Goal: Task Accomplishment & Management: Complete application form

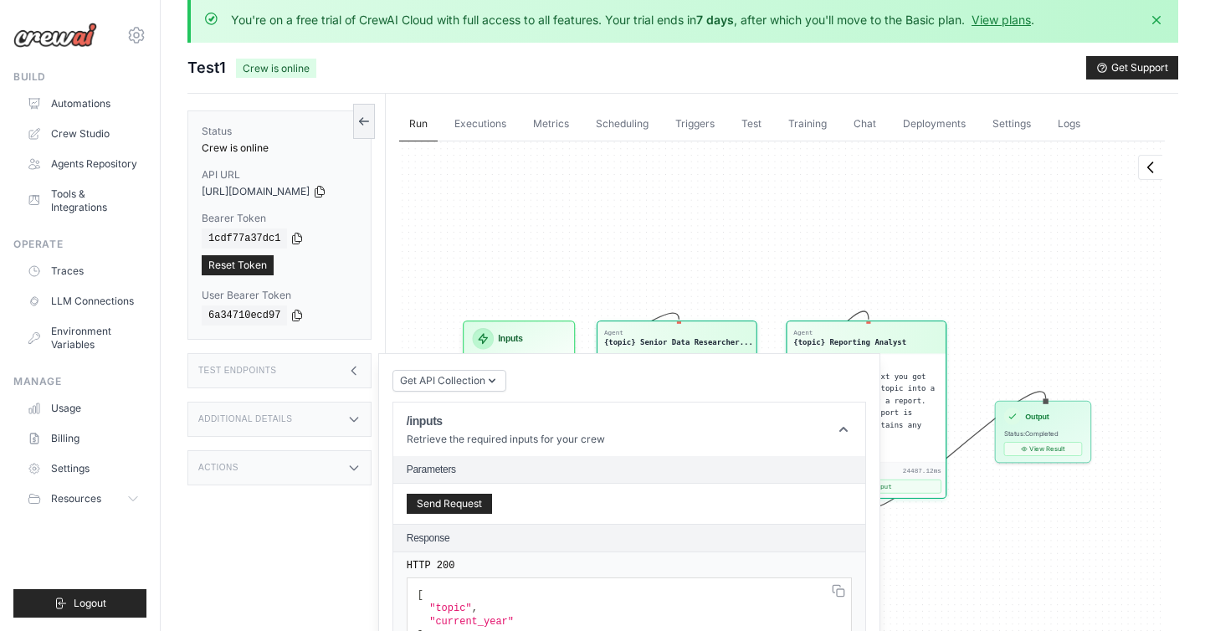
scroll to position [10229, 0]
click at [70, 102] on link "Automations" at bounding box center [85, 103] width 126 height 27
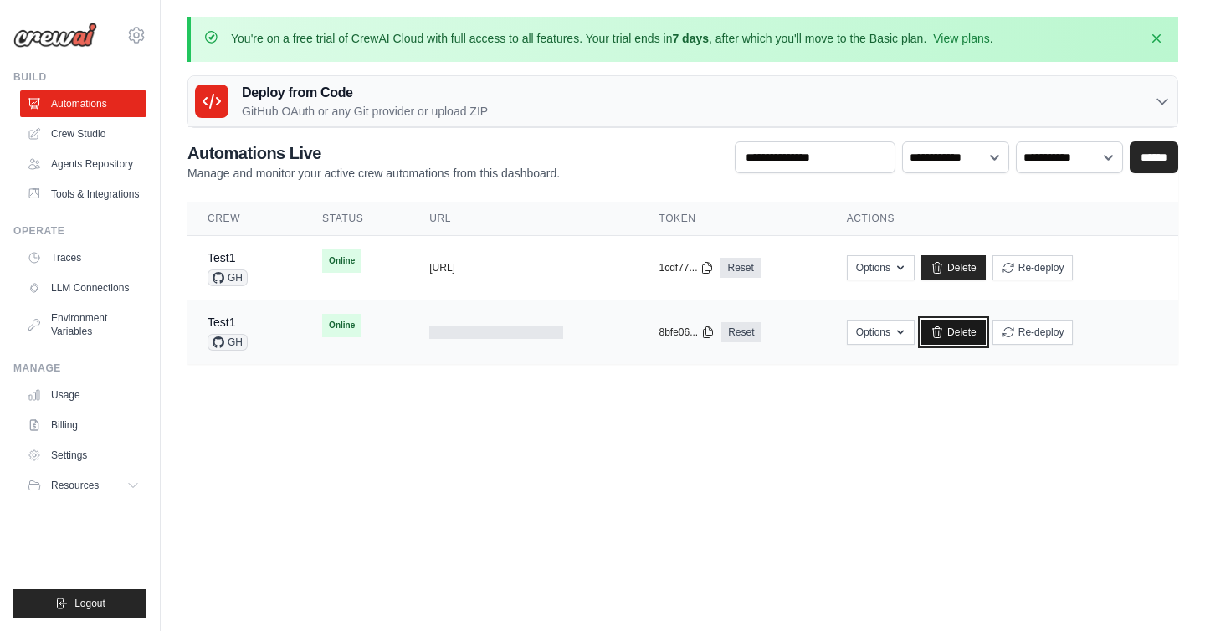
click at [978, 330] on link "Delete" at bounding box center [953, 332] width 64 height 25
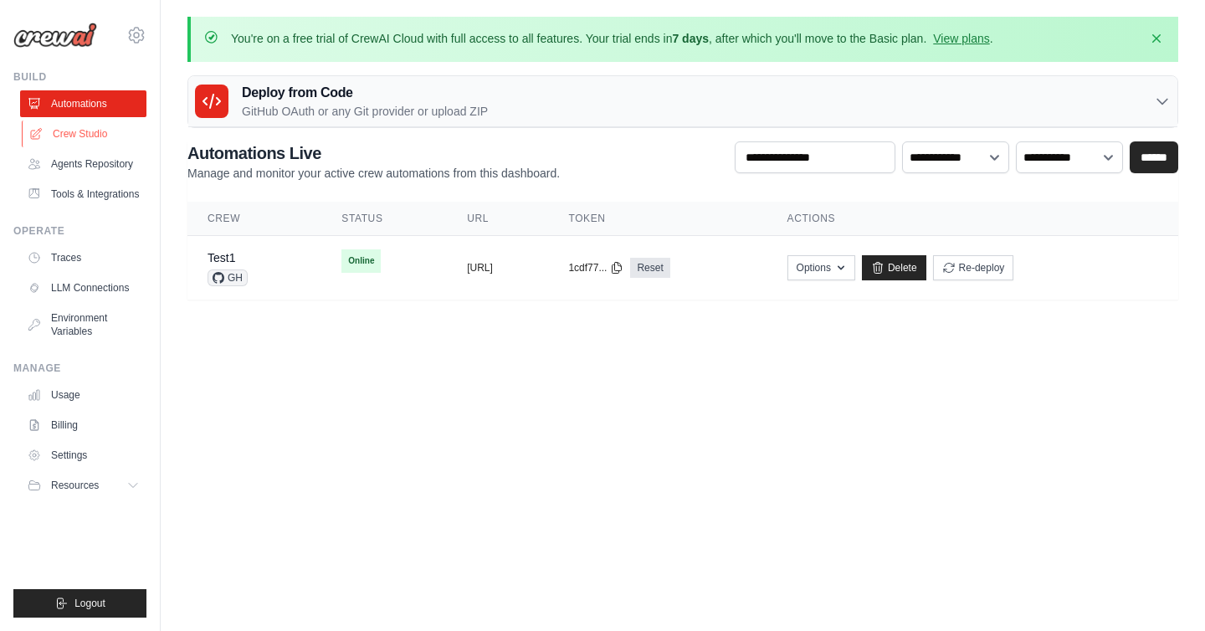
click at [80, 138] on link "Crew Studio" at bounding box center [85, 133] width 126 height 27
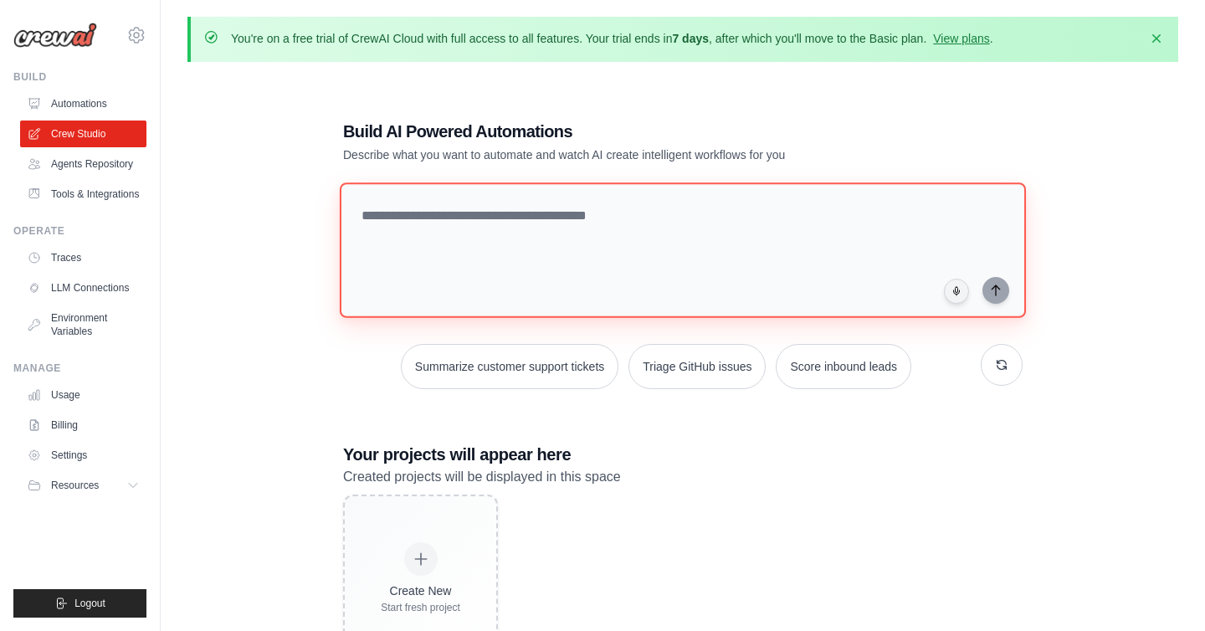
click at [406, 227] on textarea at bounding box center [683, 250] width 686 height 136
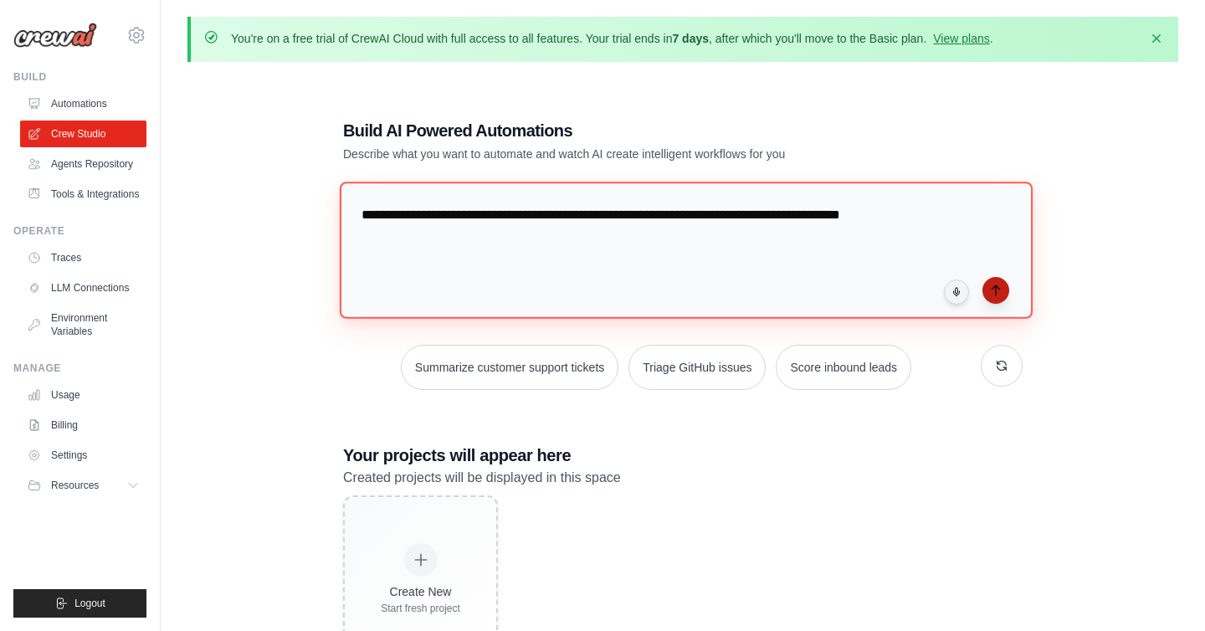
type textarea "**********"
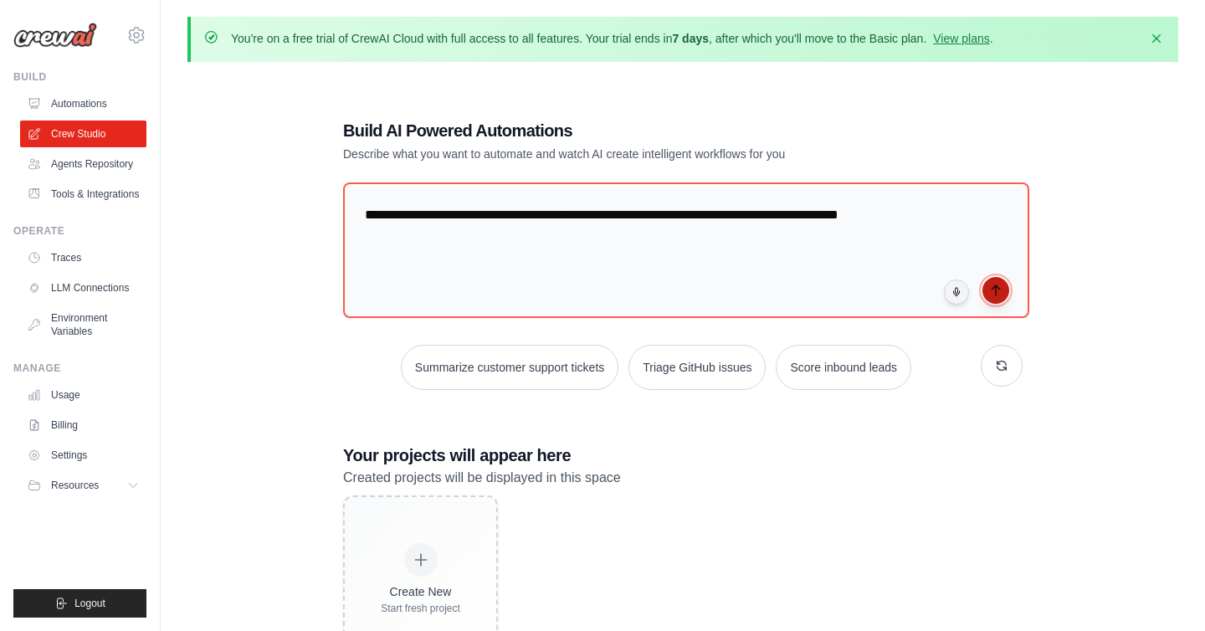
click at [990, 292] on icon "submit" at bounding box center [995, 290] width 13 height 13
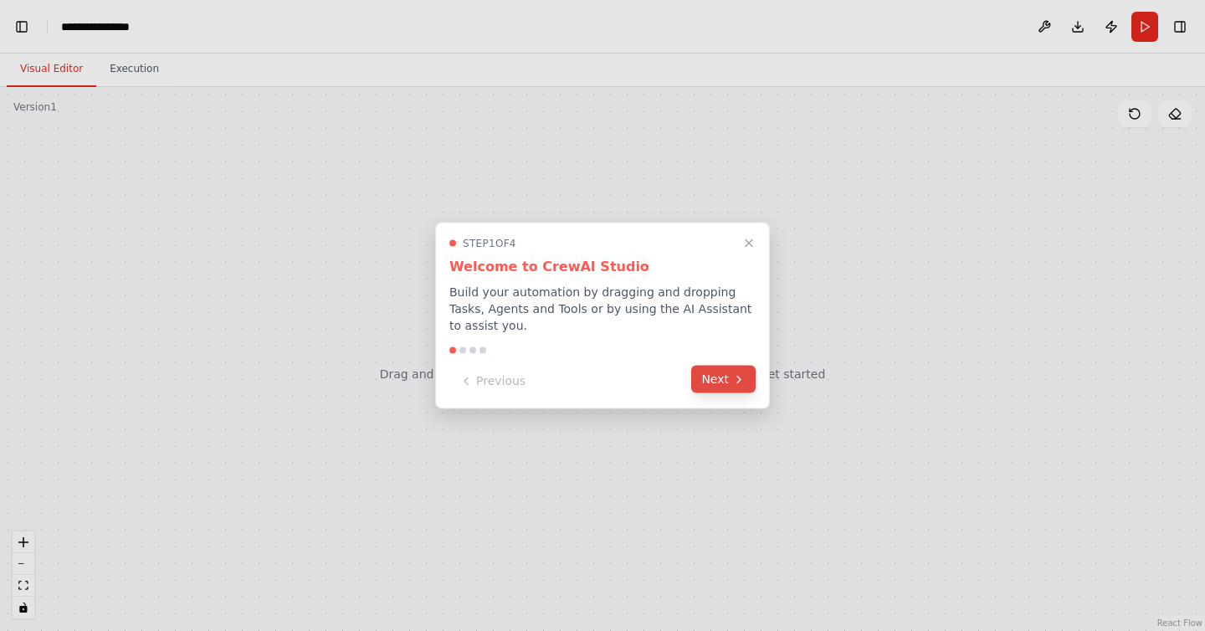
scroll to position [1027, 0]
click at [727, 371] on button "Next" at bounding box center [723, 380] width 64 height 28
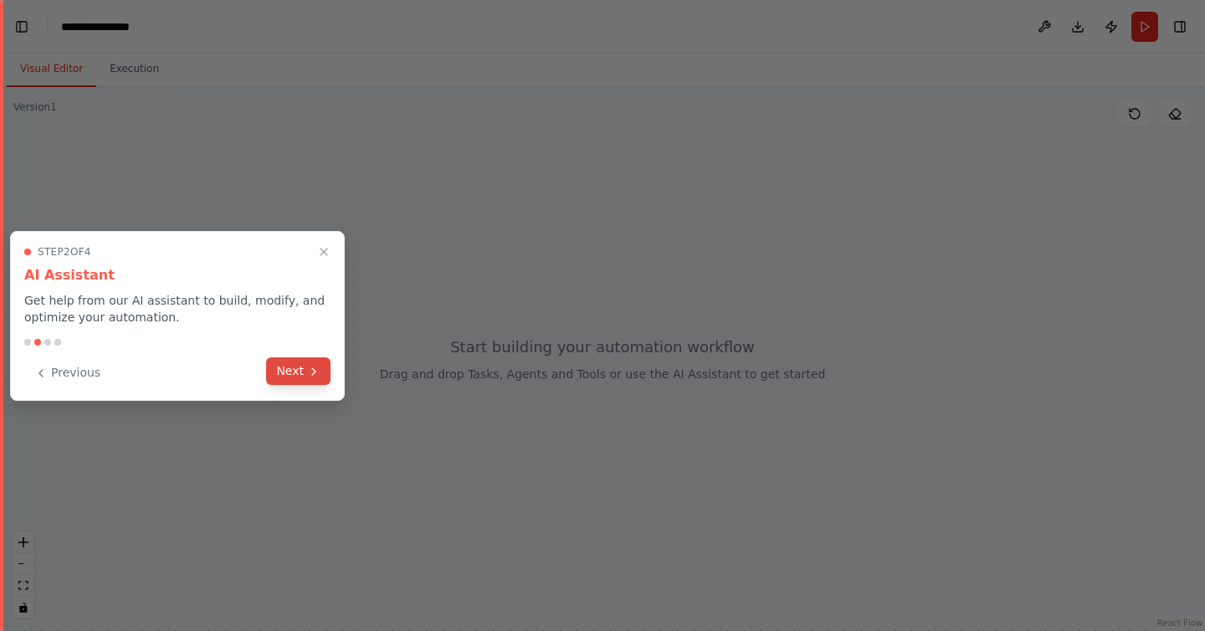
click at [310, 372] on icon at bounding box center [313, 371] width 13 height 13
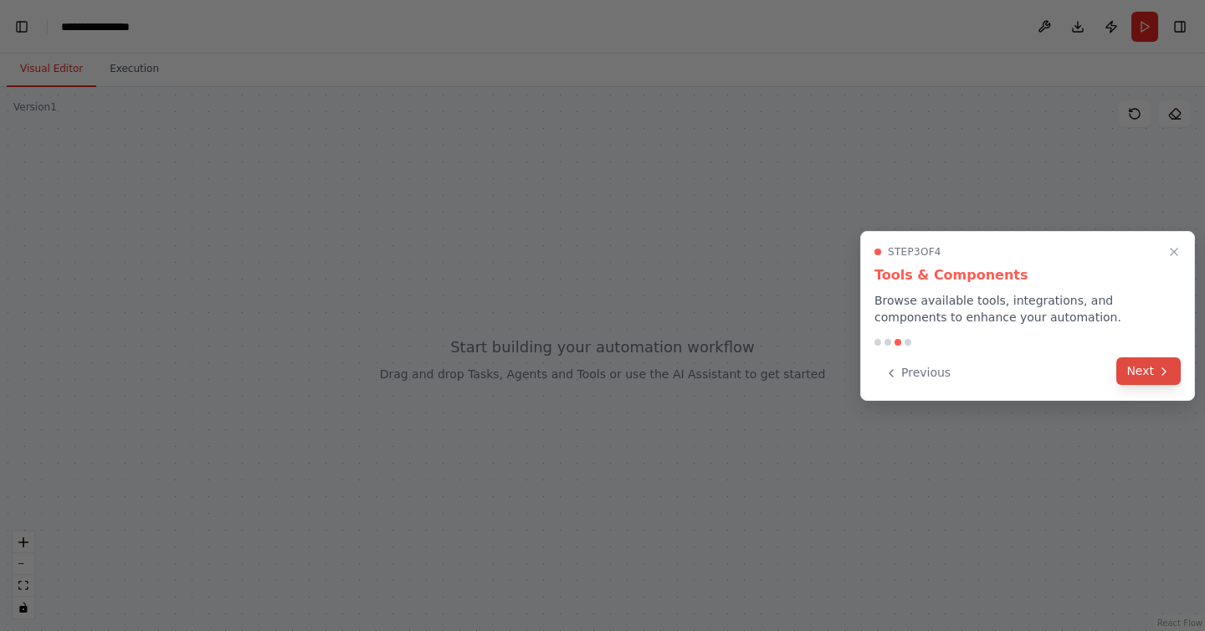
click at [1161, 372] on icon at bounding box center [1163, 371] width 13 height 13
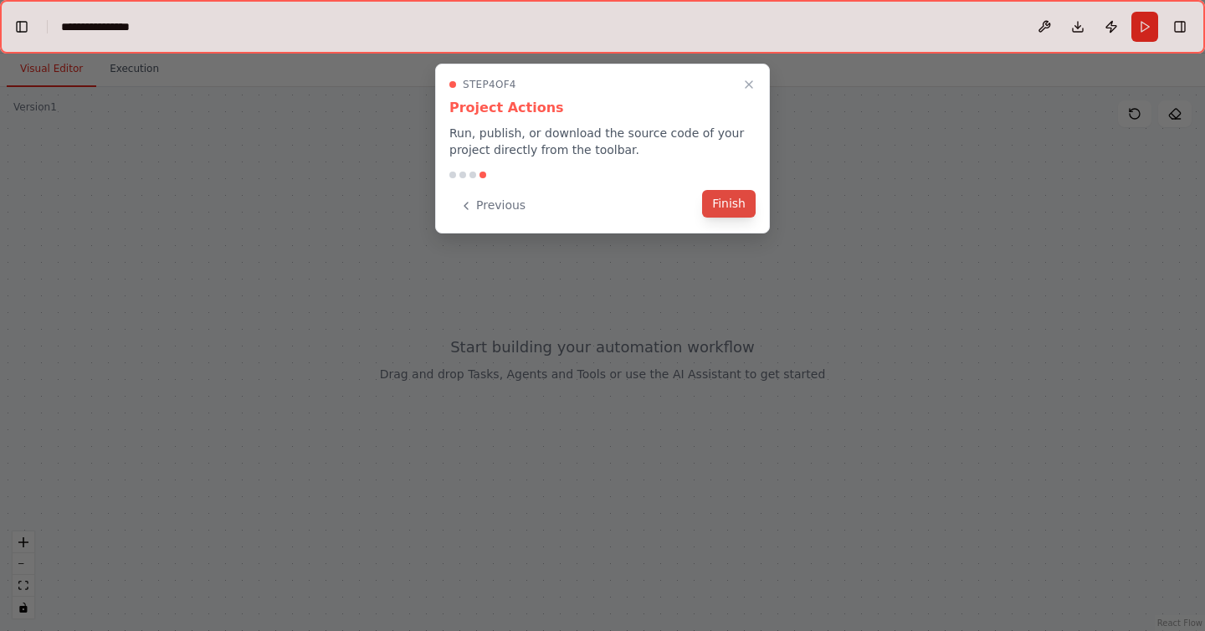
click at [740, 213] on button "Finish" at bounding box center [729, 204] width 54 height 28
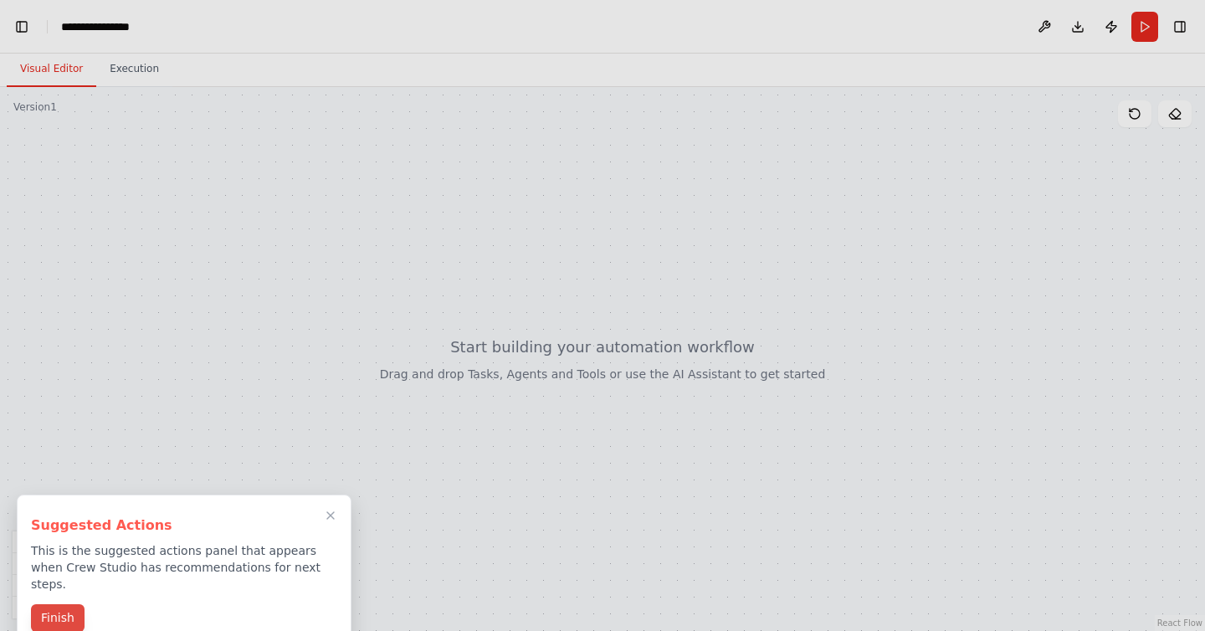
click at [65, 604] on button "Finish" at bounding box center [58, 618] width 54 height 28
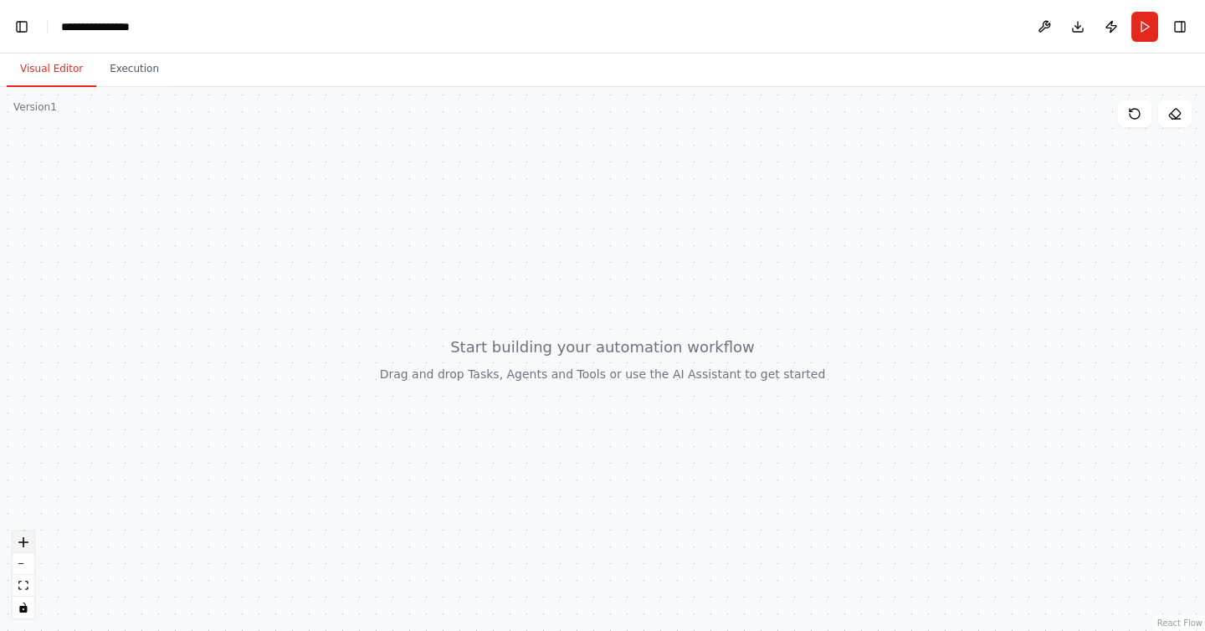
scroll to position [0, 21]
click at [25, 541] on icon "zoom in" at bounding box center [23, 542] width 10 height 10
click at [136, 26] on div "**********" at bounding box center [104, 26] width 86 height 17
click at [147, 28] on div "**********" at bounding box center [124, 26] width 126 height 17
click at [41, 110] on div "Version 1" at bounding box center [35, 106] width 44 height 13
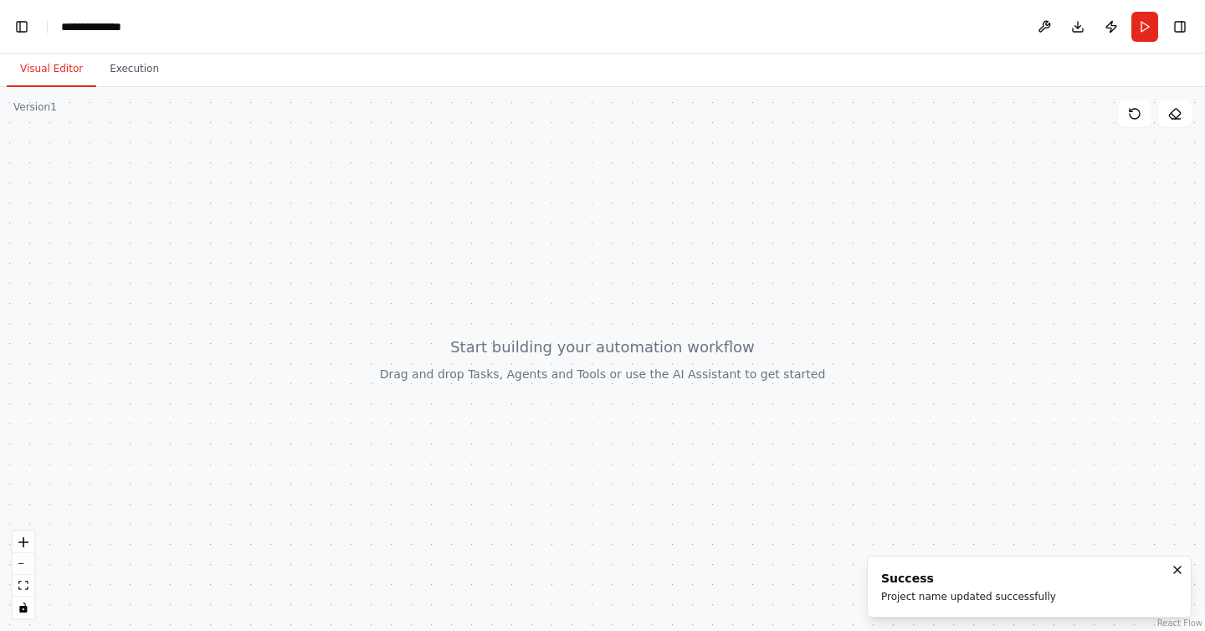
click at [505, 351] on div at bounding box center [602, 359] width 1205 height 544
click at [19, 32] on button "Toggle Left Sidebar" at bounding box center [21, 26] width 23 height 23
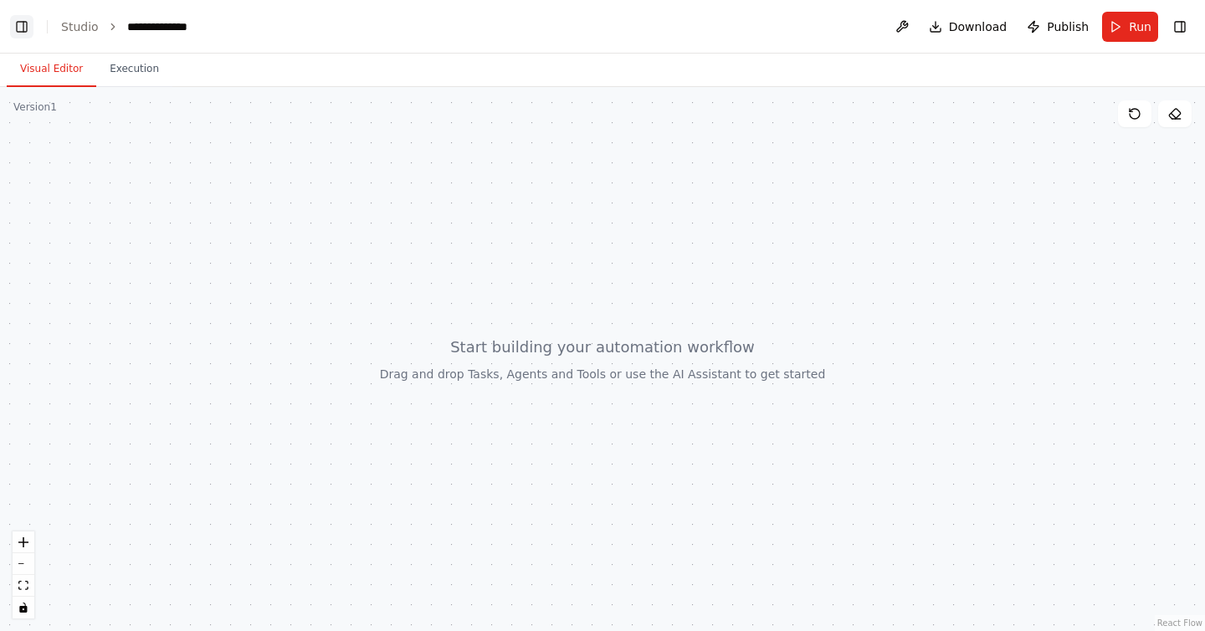
click at [19, 32] on button "Toggle Left Sidebar" at bounding box center [21, 26] width 23 height 23
click at [25, 540] on icon "zoom in" at bounding box center [23, 542] width 10 height 10
click at [25, 565] on button "zoom out" at bounding box center [24, 564] width 22 height 22
click at [907, 26] on button at bounding box center [902, 27] width 27 height 30
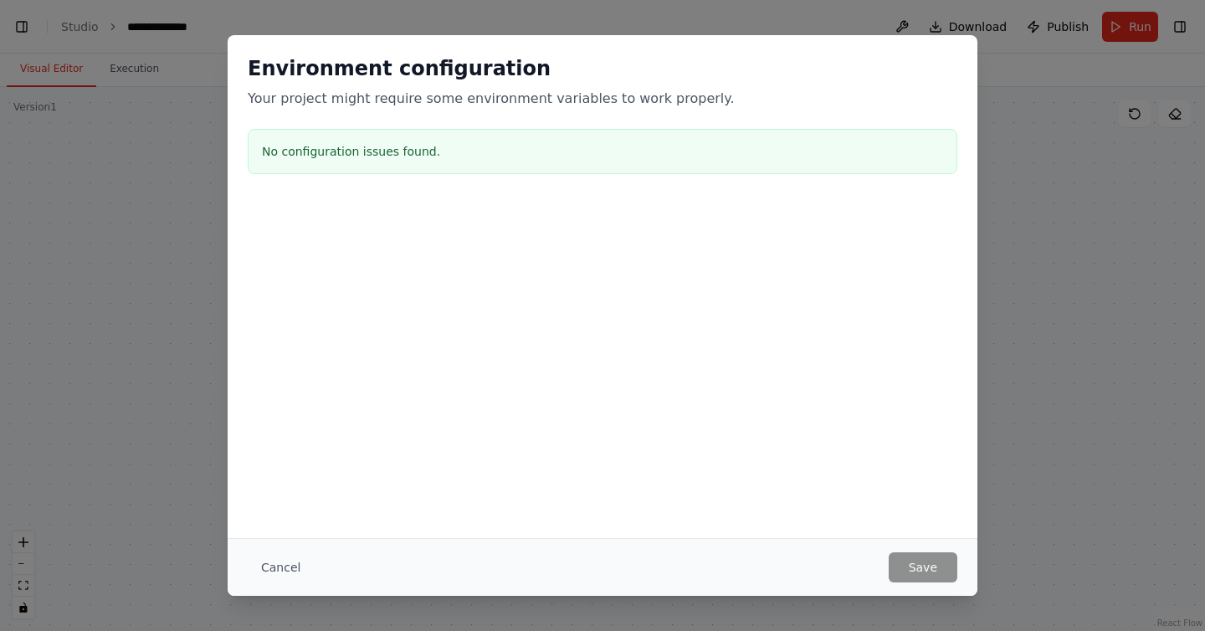
click at [1111, 206] on div "Environment configuration Your project might require some environment variables…" at bounding box center [602, 315] width 1205 height 631
click at [378, 156] on h3 "No configuration issues found." at bounding box center [602, 151] width 681 height 17
click at [287, 563] on button "Cancel" at bounding box center [281, 567] width 66 height 30
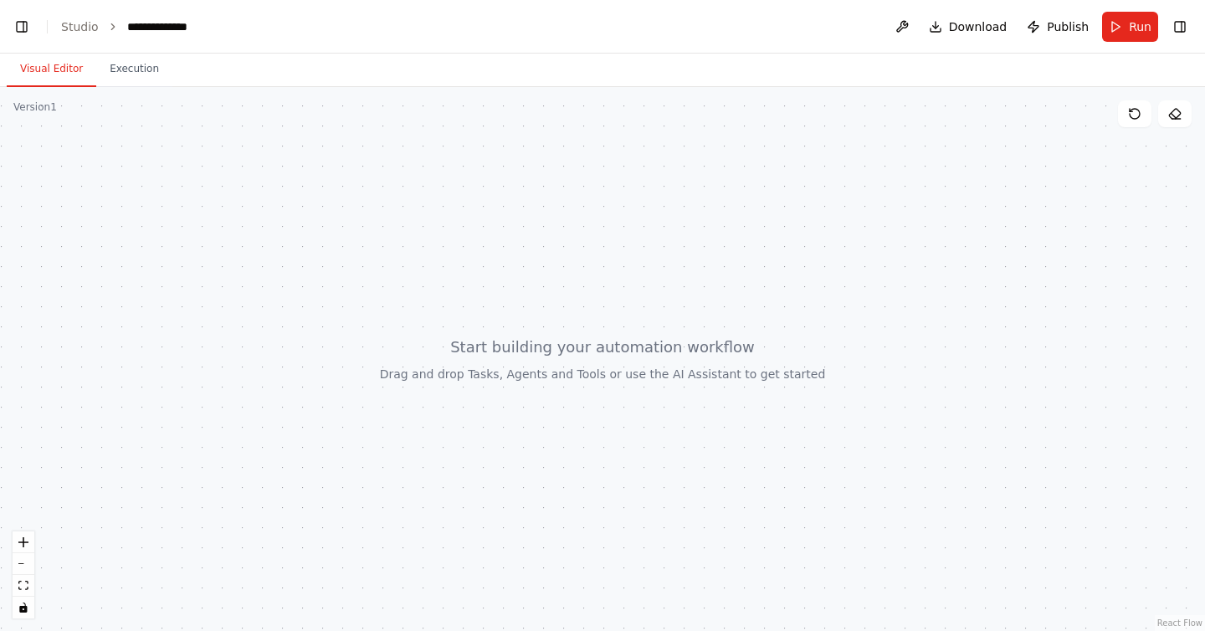
drag, startPoint x: 232, startPoint y: 194, endPoint x: 324, endPoint y: 238, distance: 101.8
click at [324, 238] on div at bounding box center [602, 359] width 1205 height 544
click at [81, 27] on link "Studio" at bounding box center [80, 26] width 38 height 13
click at [21, 24] on button "Toggle Left Sidebar" at bounding box center [21, 26] width 23 height 23
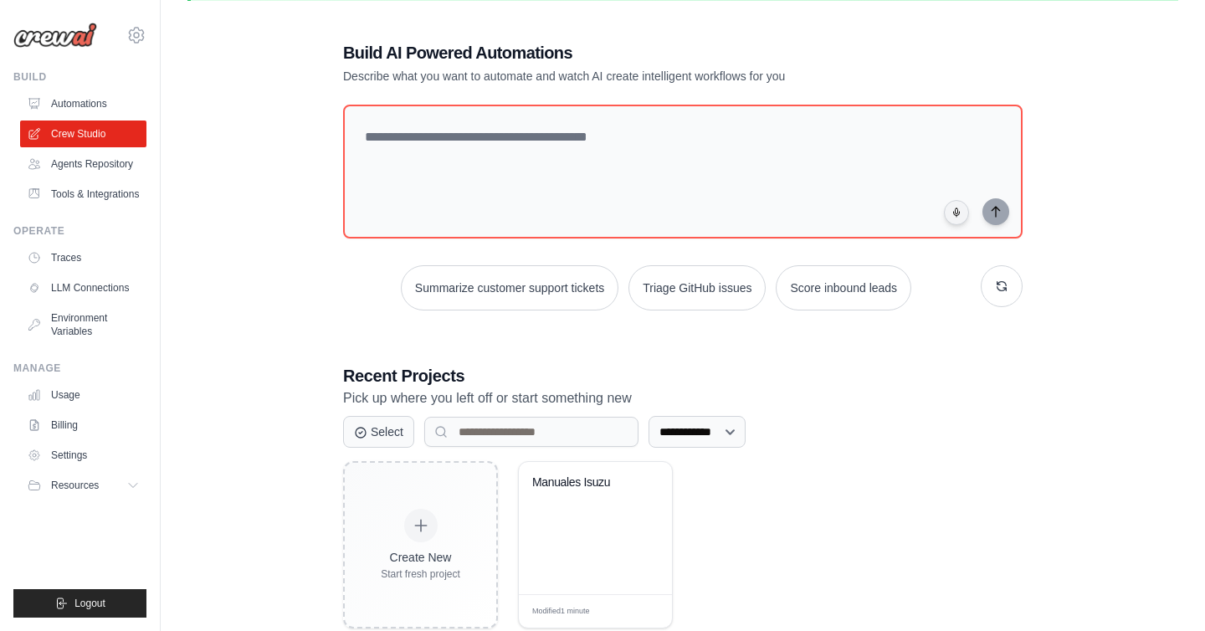
scroll to position [100, 0]
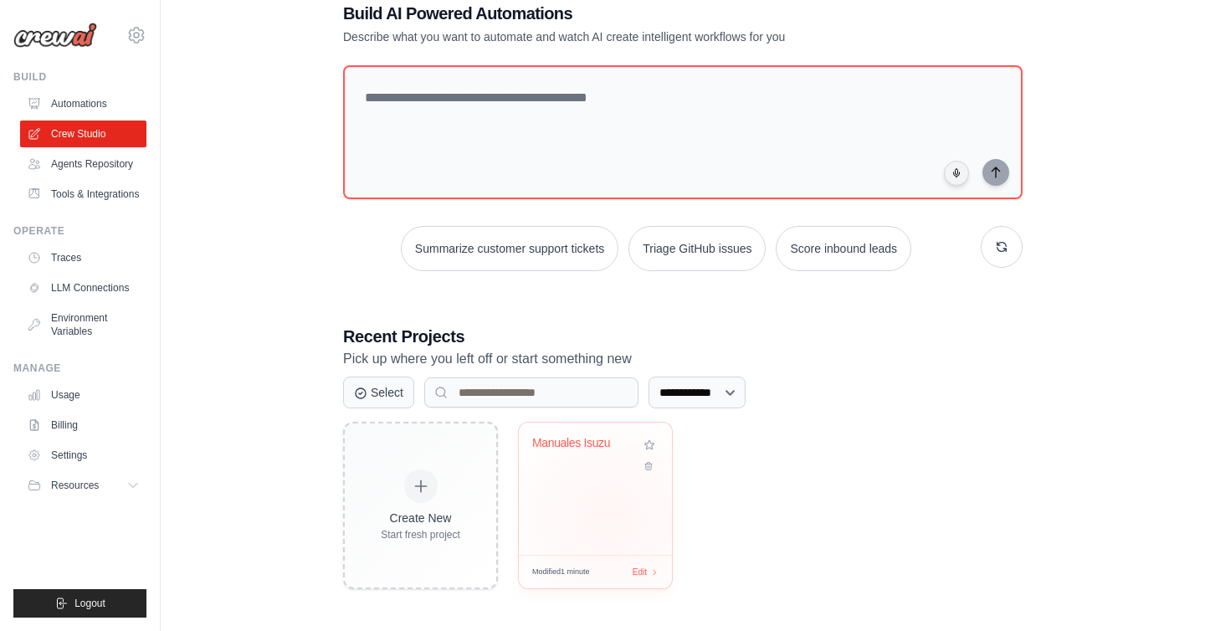
click at [609, 516] on div "Manuales Isuzu" at bounding box center [595, 489] width 153 height 132
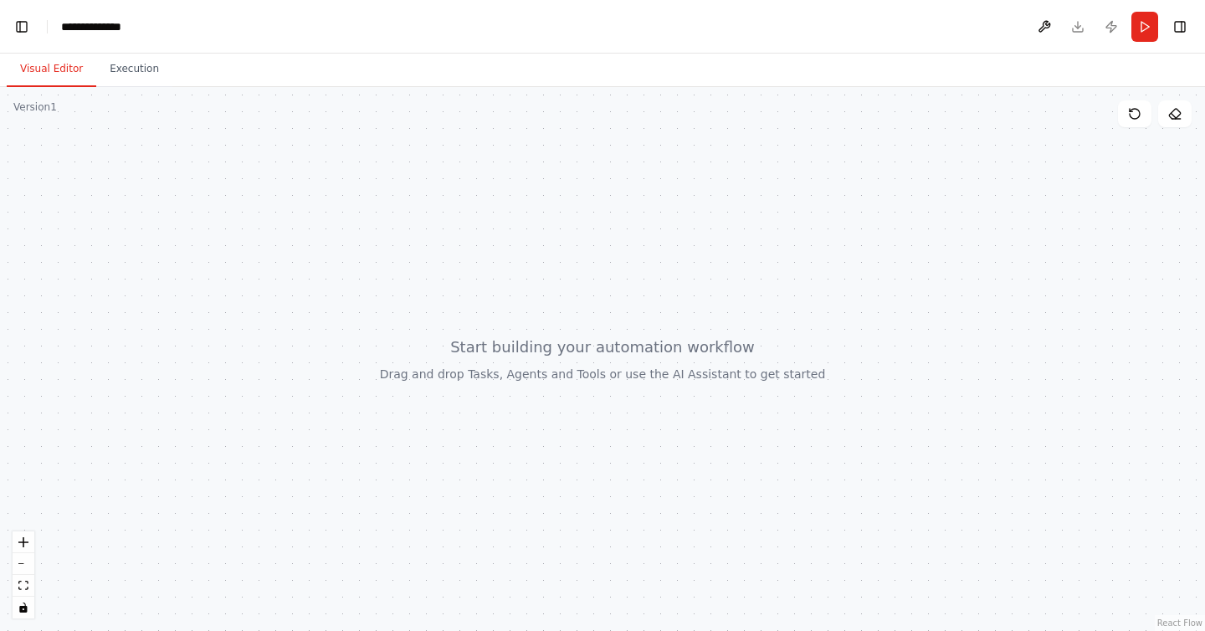
scroll to position [22614, 0]
click at [1112, 21] on button "Publish" at bounding box center [1111, 27] width 27 height 30
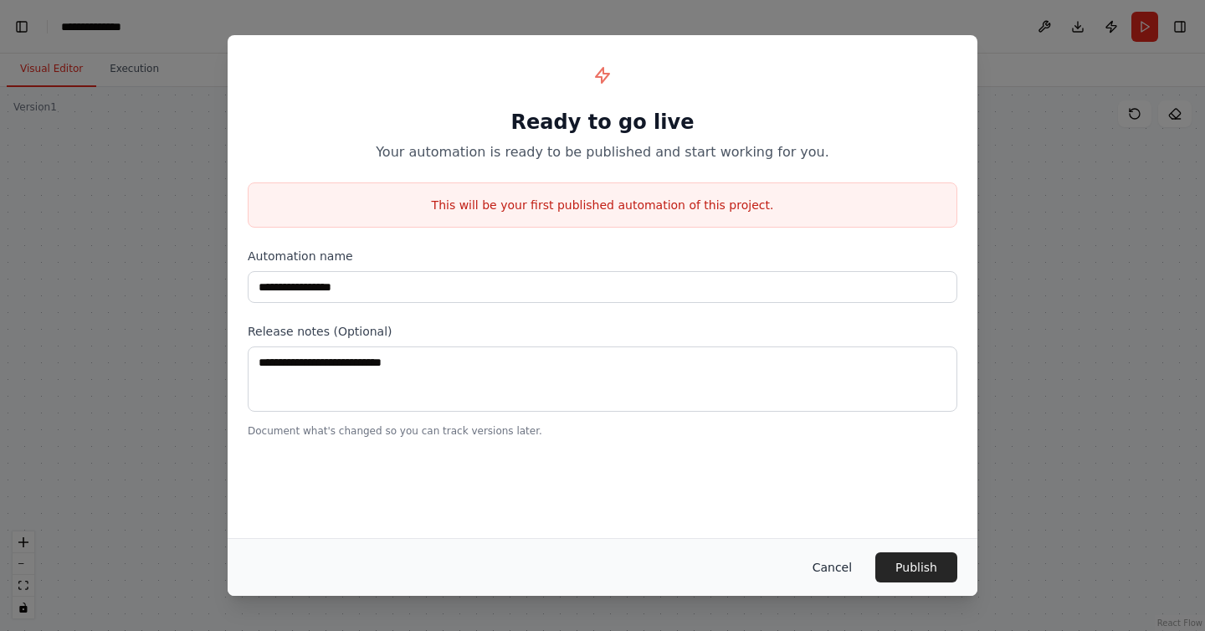
click at [833, 568] on button "Cancel" at bounding box center [832, 567] width 66 height 30
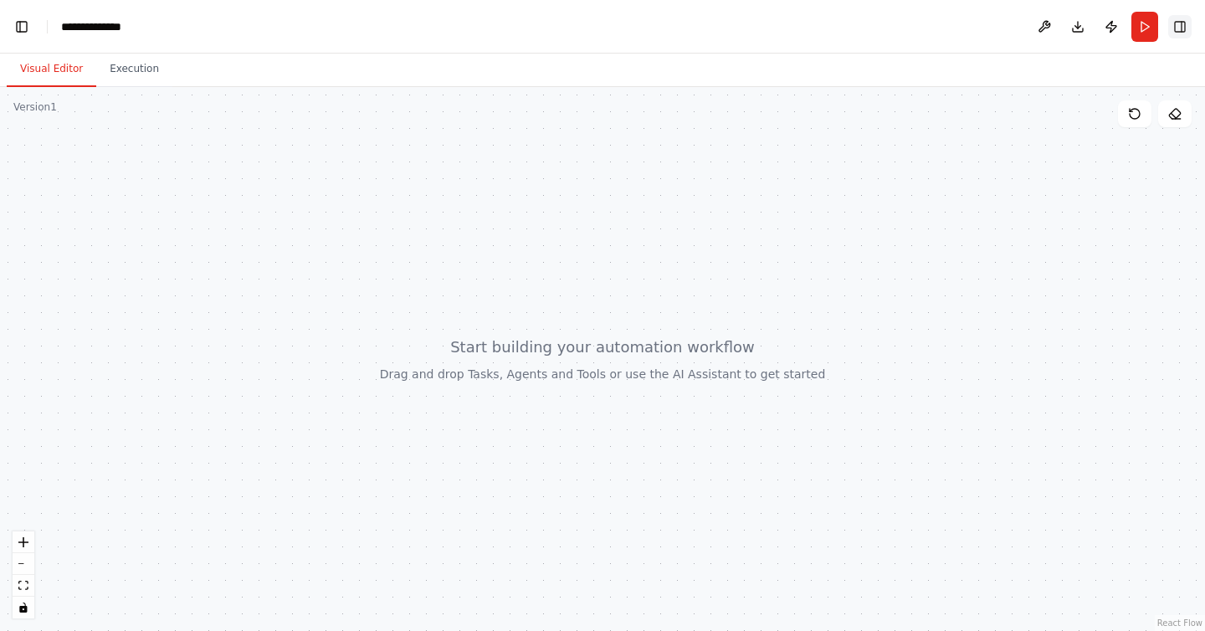
click at [1177, 29] on button "Toggle Right Sidebar" at bounding box center [1179, 26] width 23 height 23
click at [1176, 29] on button "Toggle Right Sidebar" at bounding box center [1179, 26] width 23 height 23
click at [1176, 115] on icon at bounding box center [1174, 113] width 13 height 13
click at [1135, 116] on icon at bounding box center [1134, 113] width 13 height 13
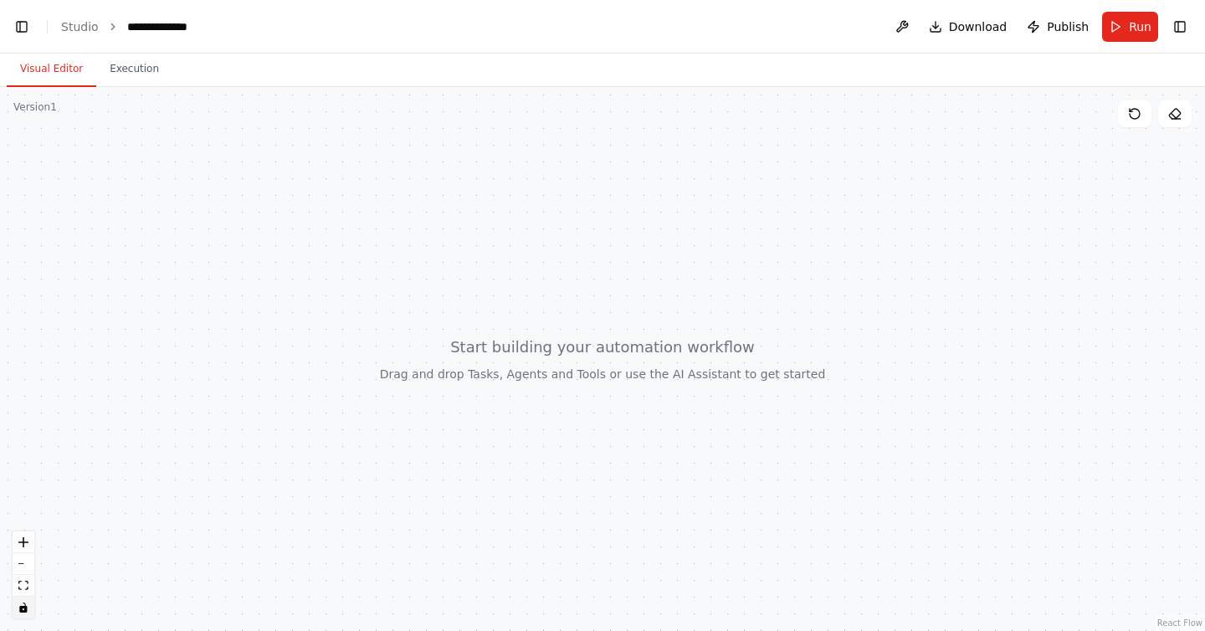
click at [23, 609] on icon "toggle interactivity" at bounding box center [23, 607] width 8 height 10
click at [23, 585] on icon "fit view" at bounding box center [23, 585] width 10 height 9
drag, startPoint x: 151, startPoint y: 428, endPoint x: 233, endPoint y: 434, distance: 83.0
click at [233, 434] on div at bounding box center [602, 359] width 1205 height 544
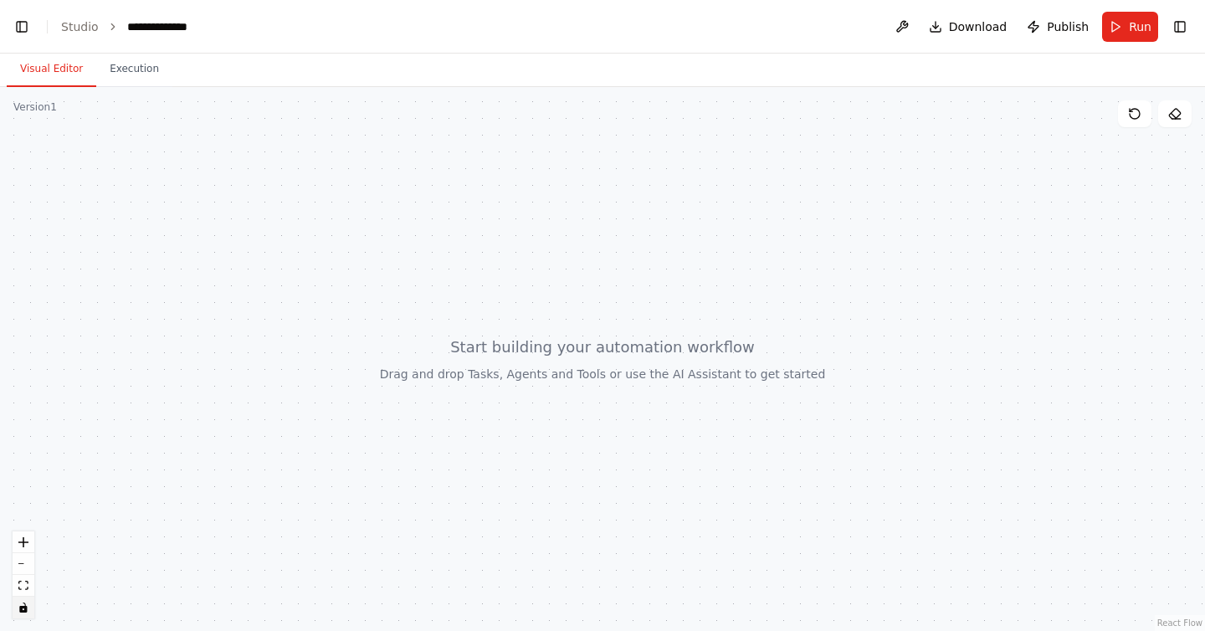
drag, startPoint x: 167, startPoint y: 247, endPoint x: 207, endPoint y: 315, distance: 78.8
click at [207, 315] on div at bounding box center [602, 359] width 1205 height 544
click at [904, 31] on button at bounding box center [902, 27] width 27 height 30
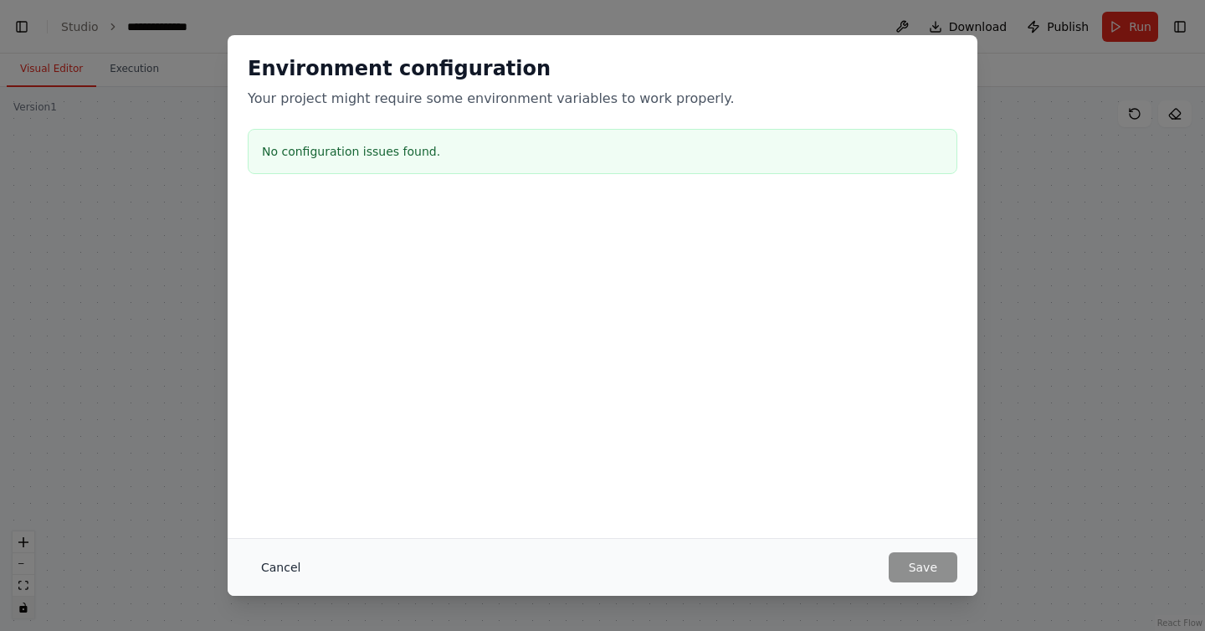
click at [281, 565] on button "Cancel" at bounding box center [281, 567] width 66 height 30
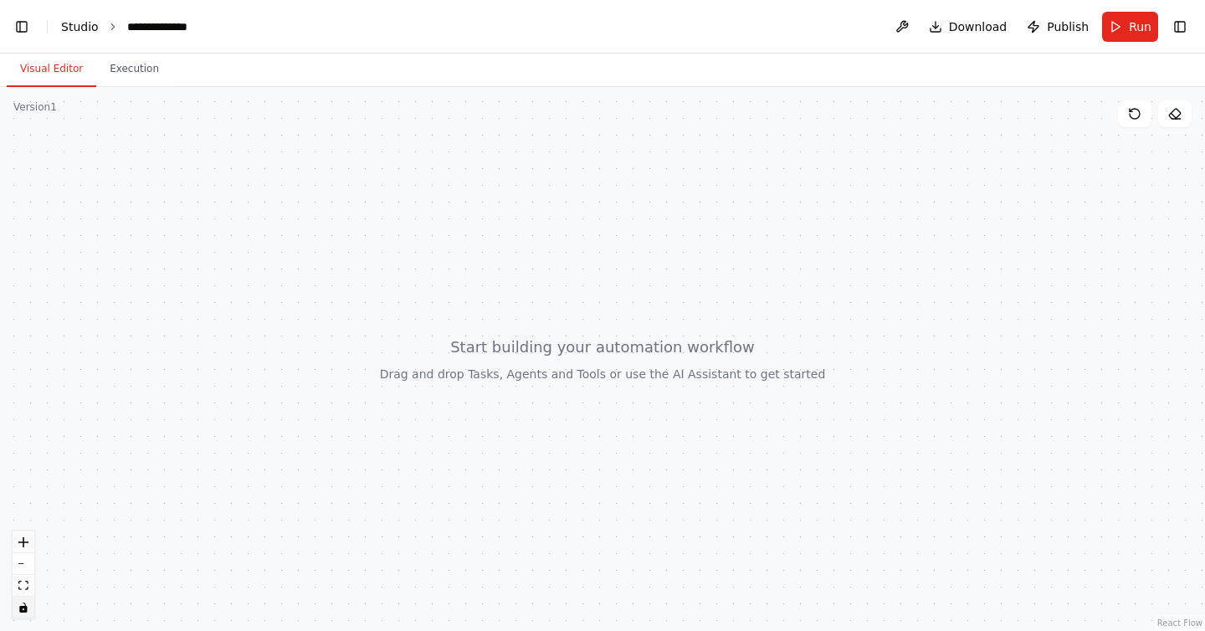
click at [80, 29] on link "Studio" at bounding box center [80, 26] width 38 height 13
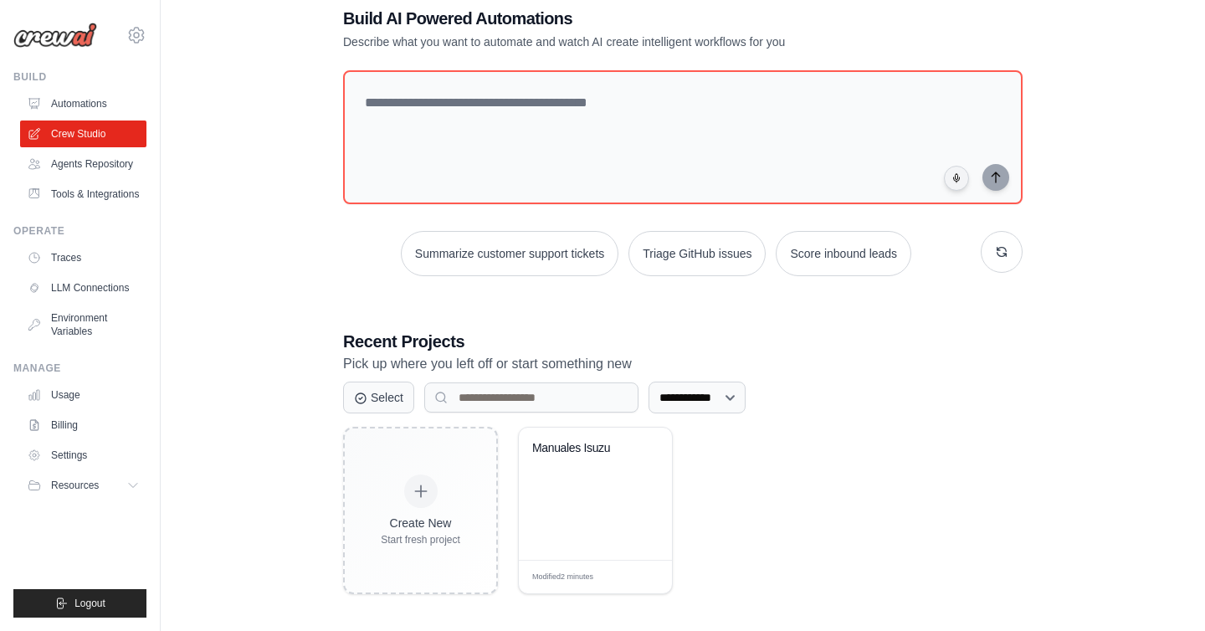
scroll to position [100, 0]
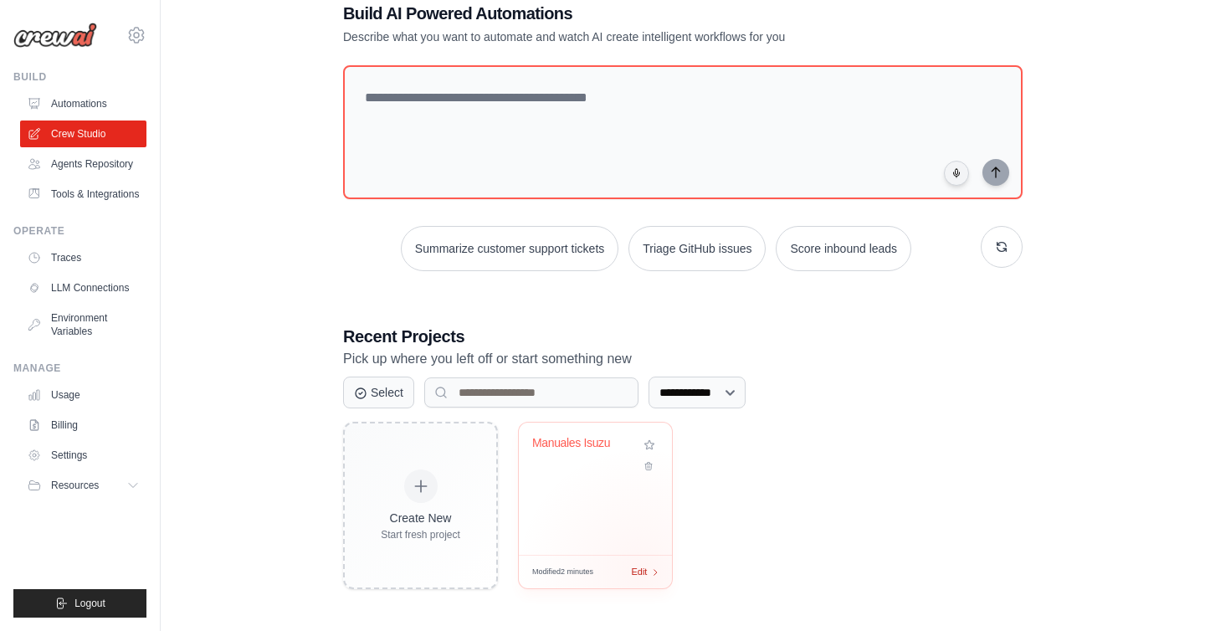
click at [642, 571] on span "Edit" at bounding box center [639, 572] width 16 height 14
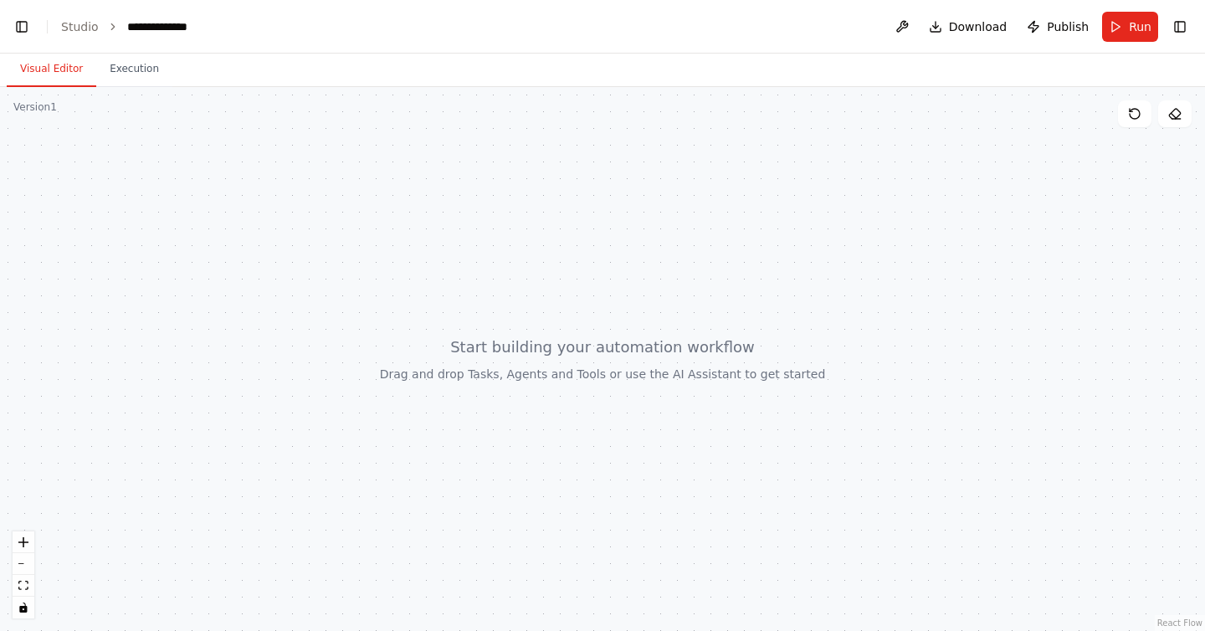
scroll to position [22614, 0]
click at [18, 25] on button "Toggle Left Sidebar" at bounding box center [21, 26] width 23 height 23
click at [82, 24] on link "Studio" at bounding box center [80, 26] width 38 height 13
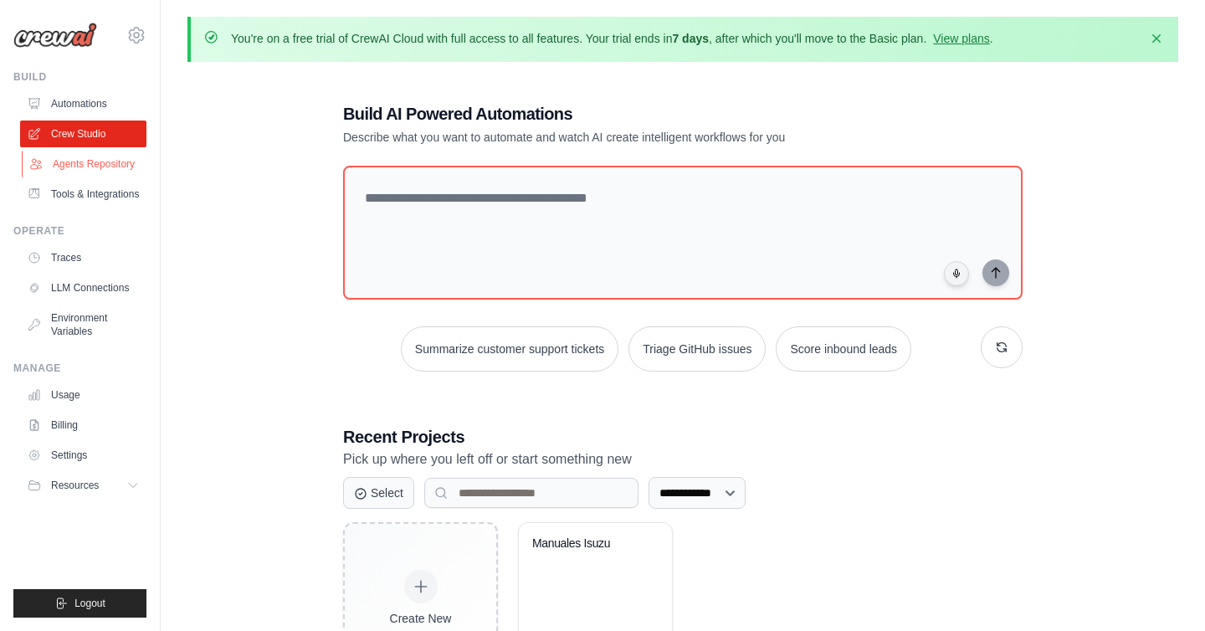
click at [87, 158] on link "Agents Repository" at bounding box center [85, 164] width 126 height 27
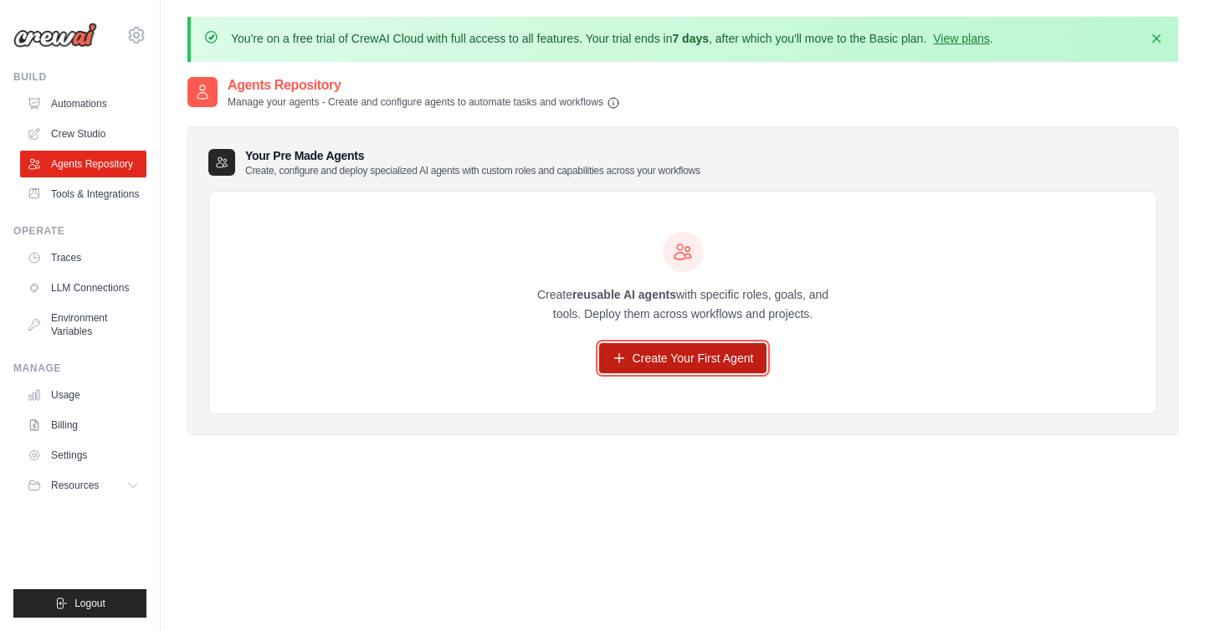
click at [645, 349] on link "Create Your First Agent" at bounding box center [683, 358] width 168 height 30
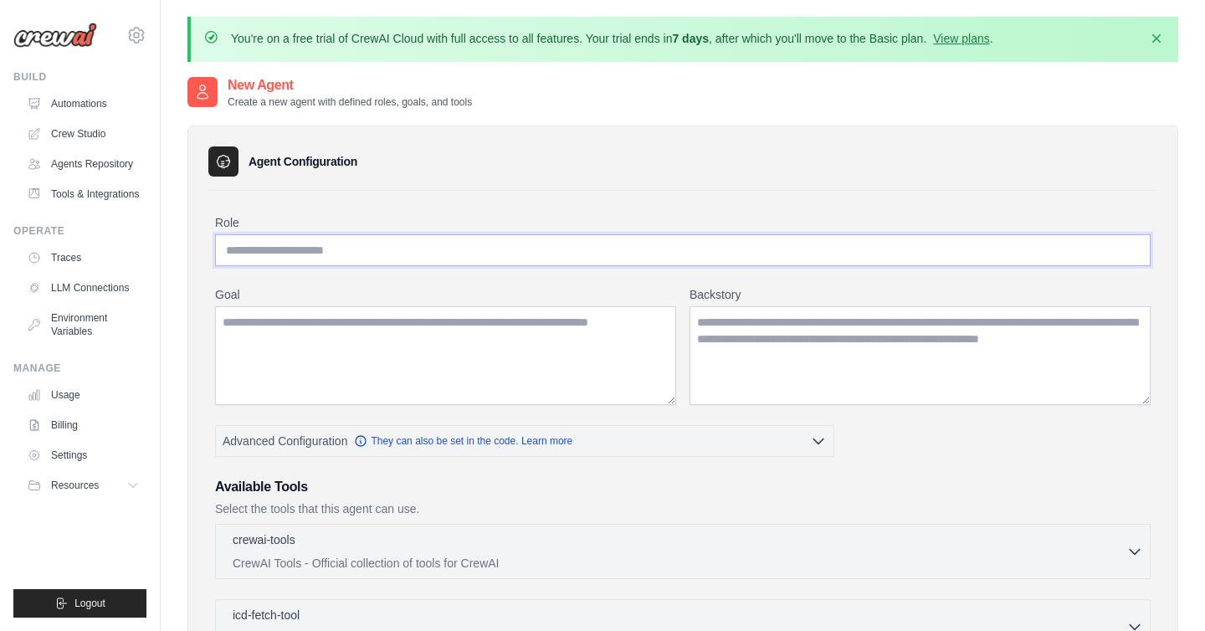
click at [435, 254] on input "Role" at bounding box center [682, 250] width 935 height 32
paste input "**********"
type input "**********"
click at [317, 328] on textarea "Goal" at bounding box center [445, 355] width 461 height 99
paste textarea "**********"
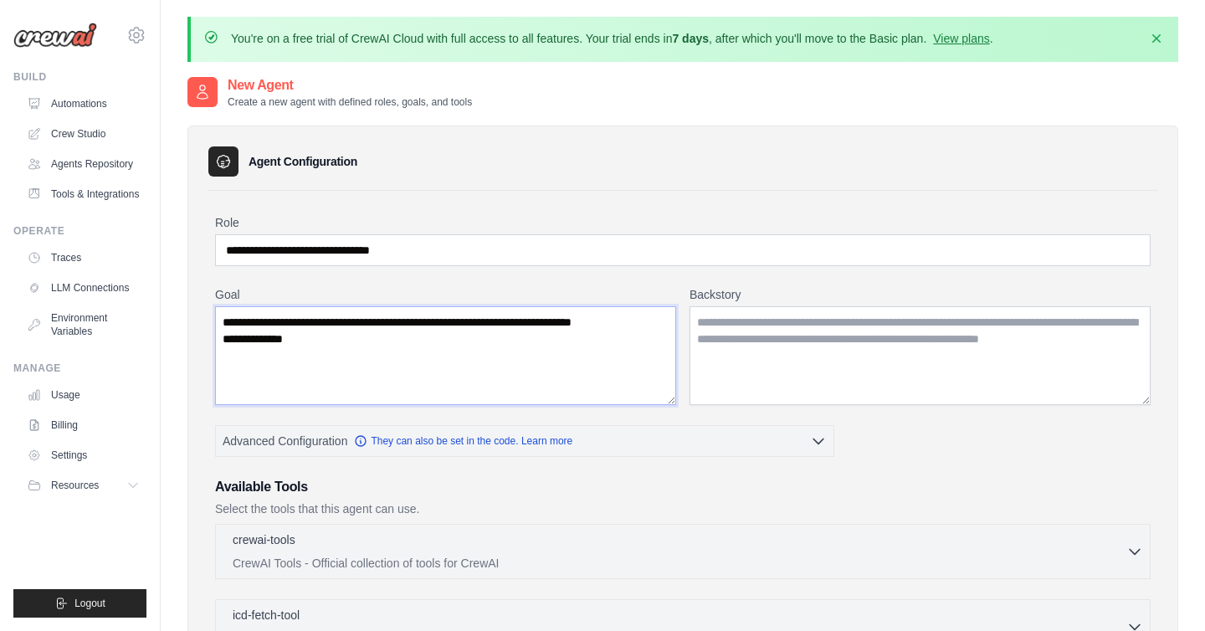
click at [429, 320] on textarea "**********" at bounding box center [445, 355] width 461 height 99
click at [512, 323] on textarea "**********" at bounding box center [445, 355] width 461 height 99
drag, startPoint x: 306, startPoint y: 354, endPoint x: 212, endPoint y: 359, distance: 94.7
click at [212, 359] on div "**********" at bounding box center [682, 643] width 949 height 904
type textarea "**********"
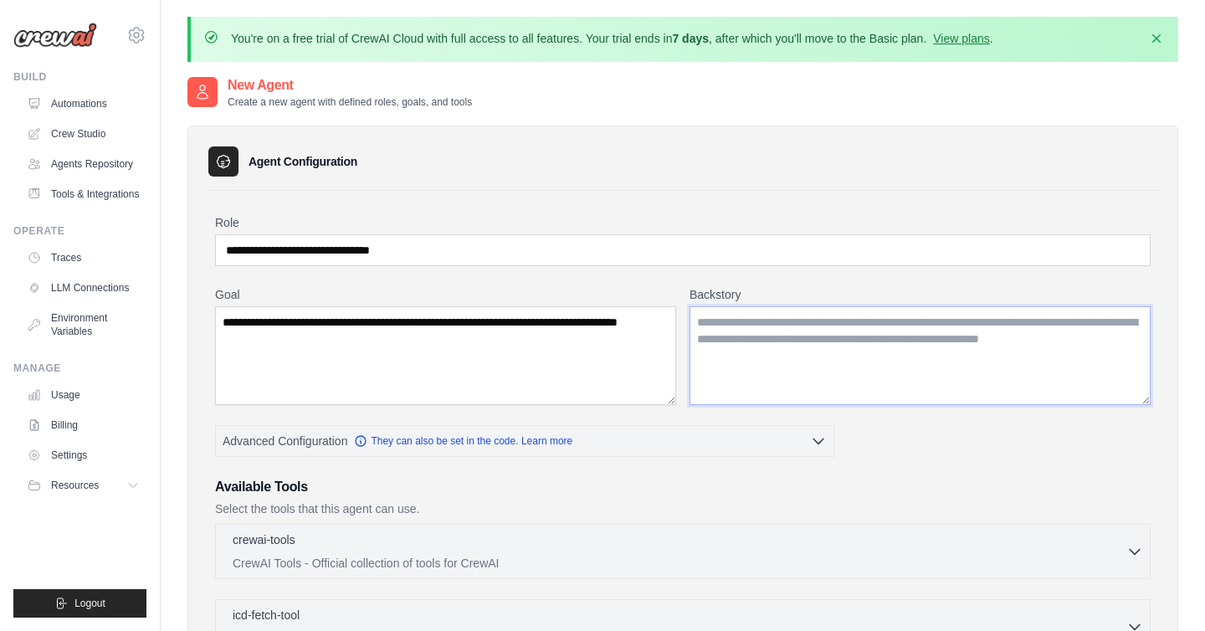
click at [735, 328] on textarea "Backstory" at bounding box center [919, 355] width 461 height 99
paste textarea "**********"
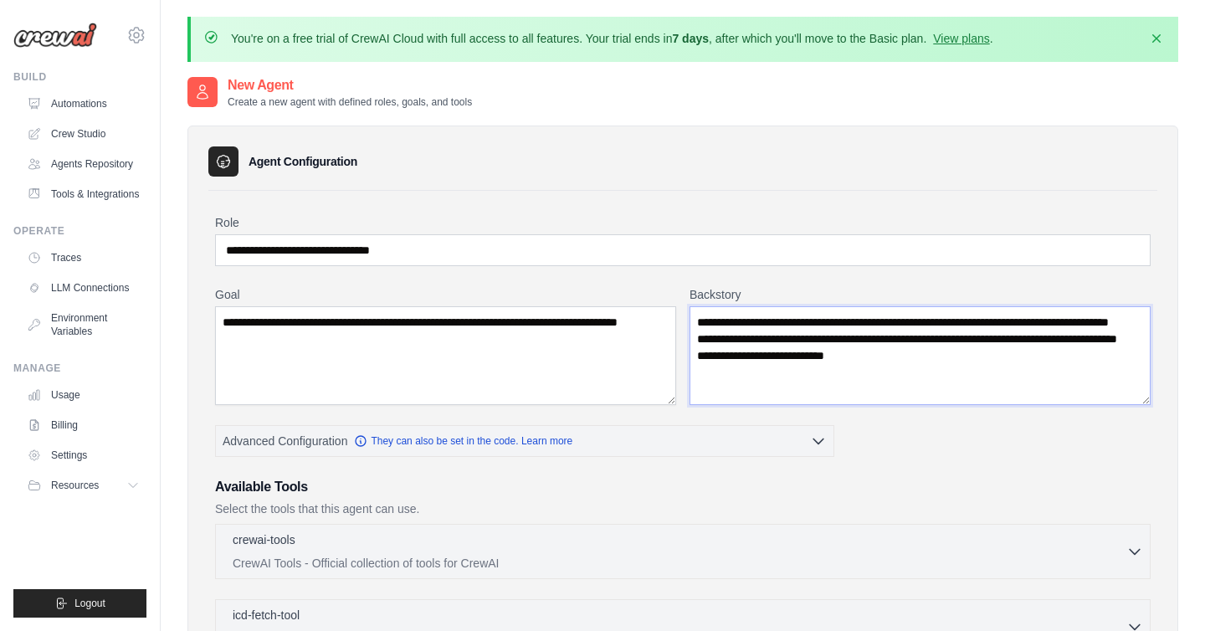
click at [712, 387] on textarea "**********" at bounding box center [919, 355] width 461 height 99
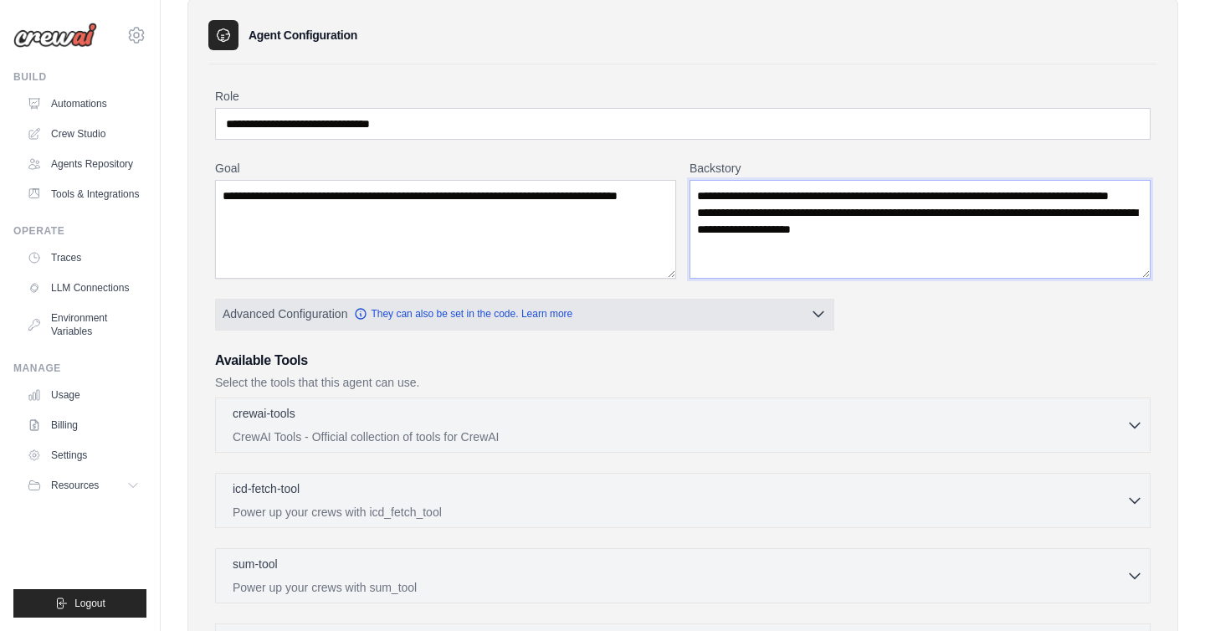
scroll to position [128, 0]
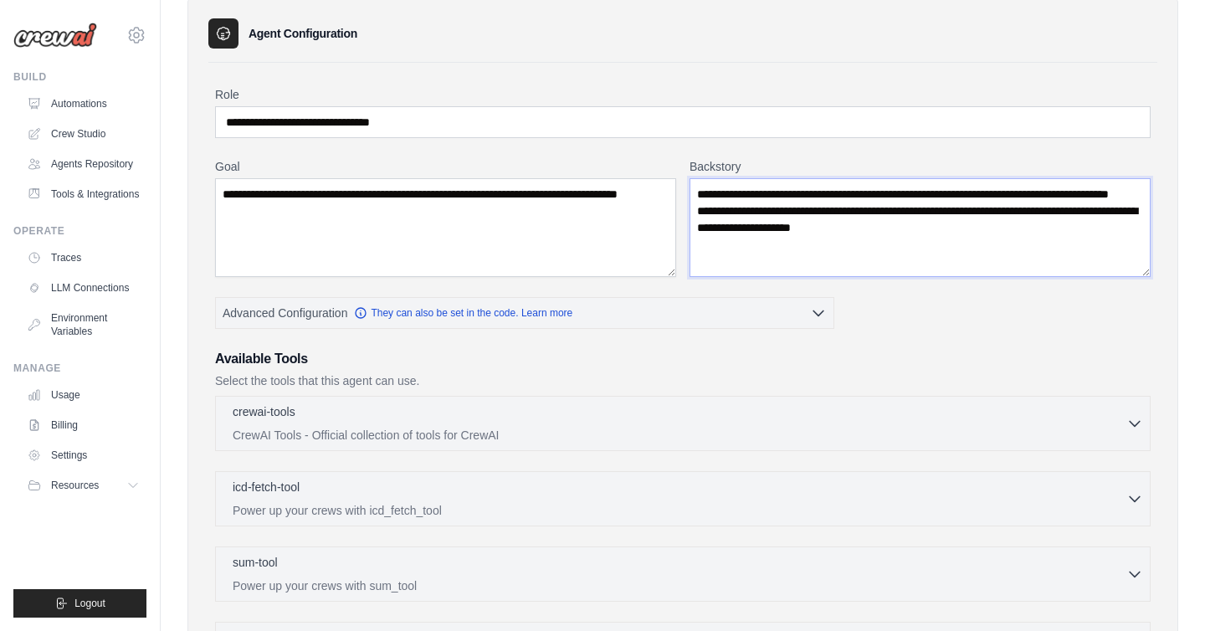
type textarea "**********"
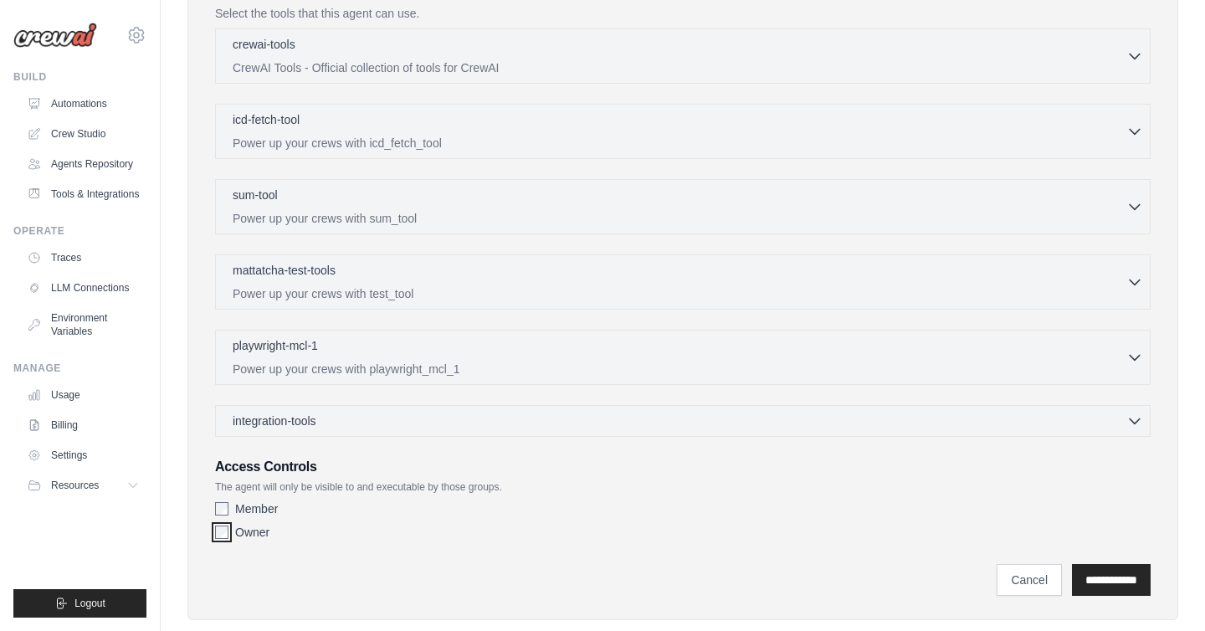
scroll to position [490, 0]
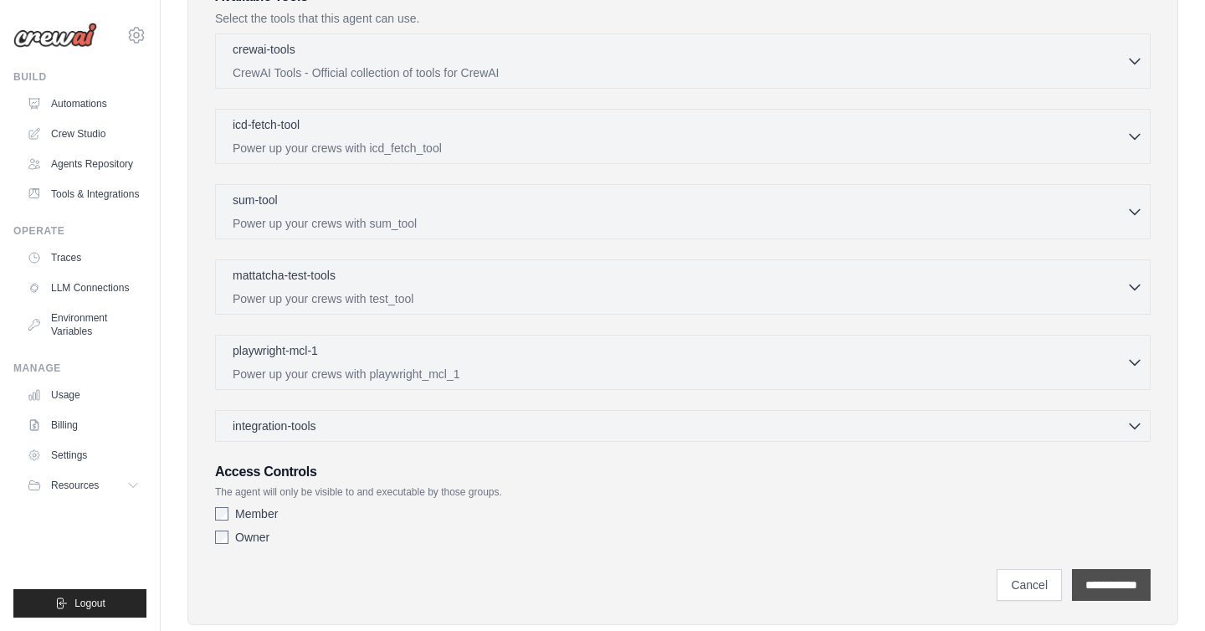
click at [1097, 580] on input "**********" at bounding box center [1111, 585] width 79 height 32
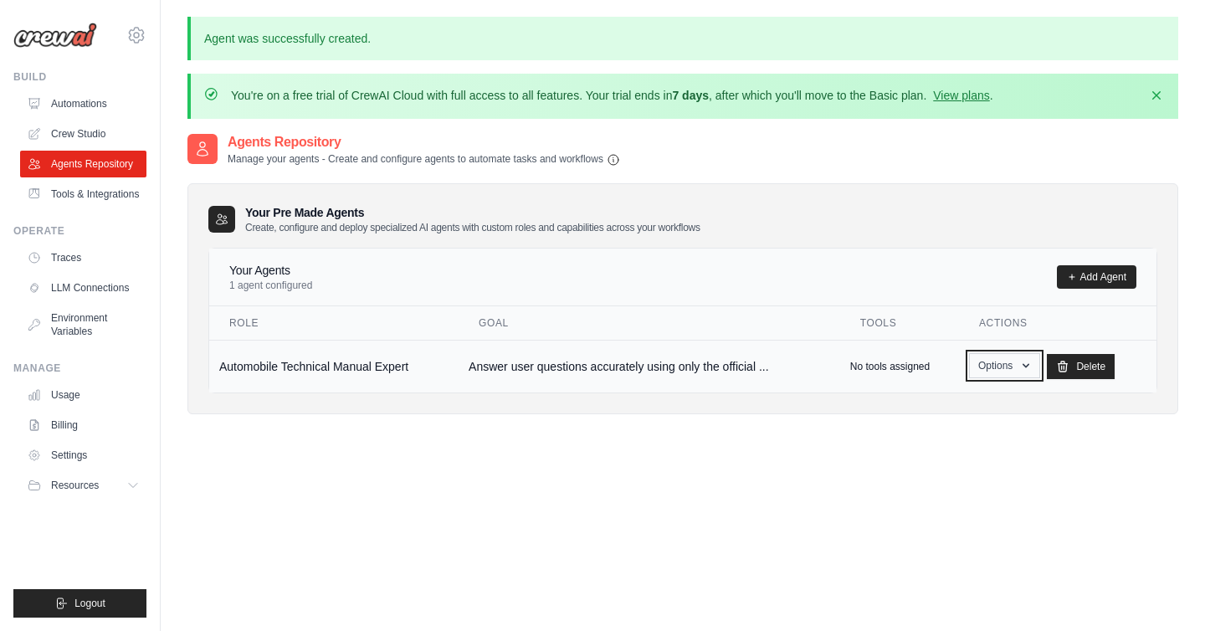
click at [1000, 362] on button "Options" at bounding box center [1004, 365] width 71 height 25
click at [957, 432] on link "Edit" at bounding box center [980, 434] width 120 height 30
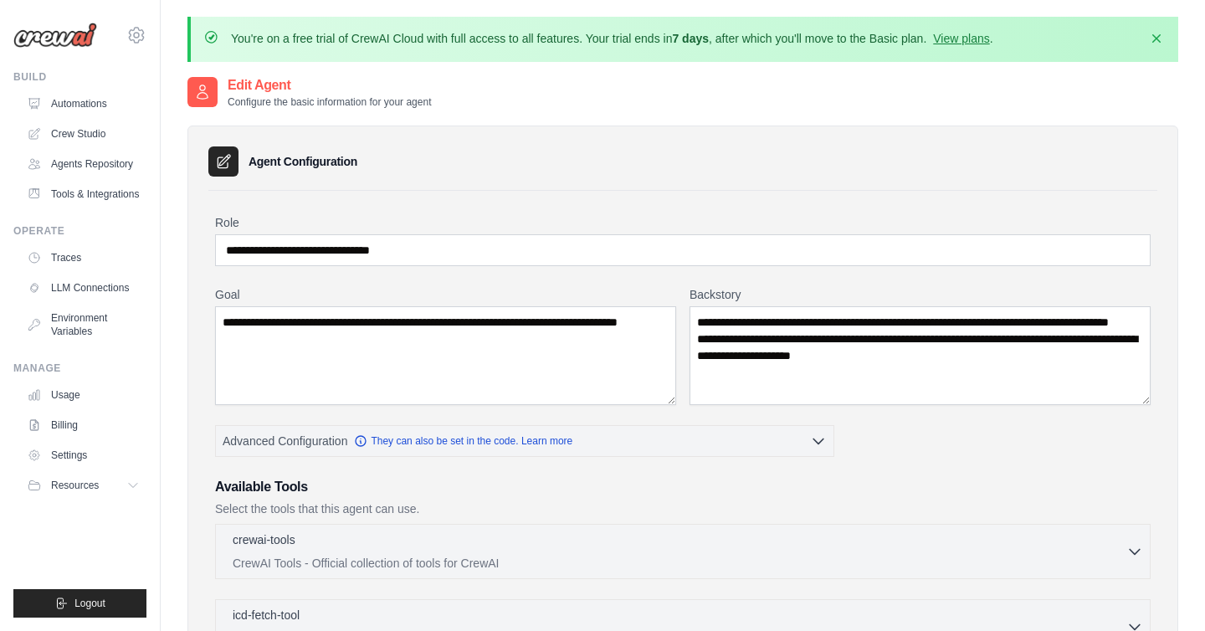
click at [335, 156] on h3 "Agent Configuration" at bounding box center [302, 161] width 109 height 17
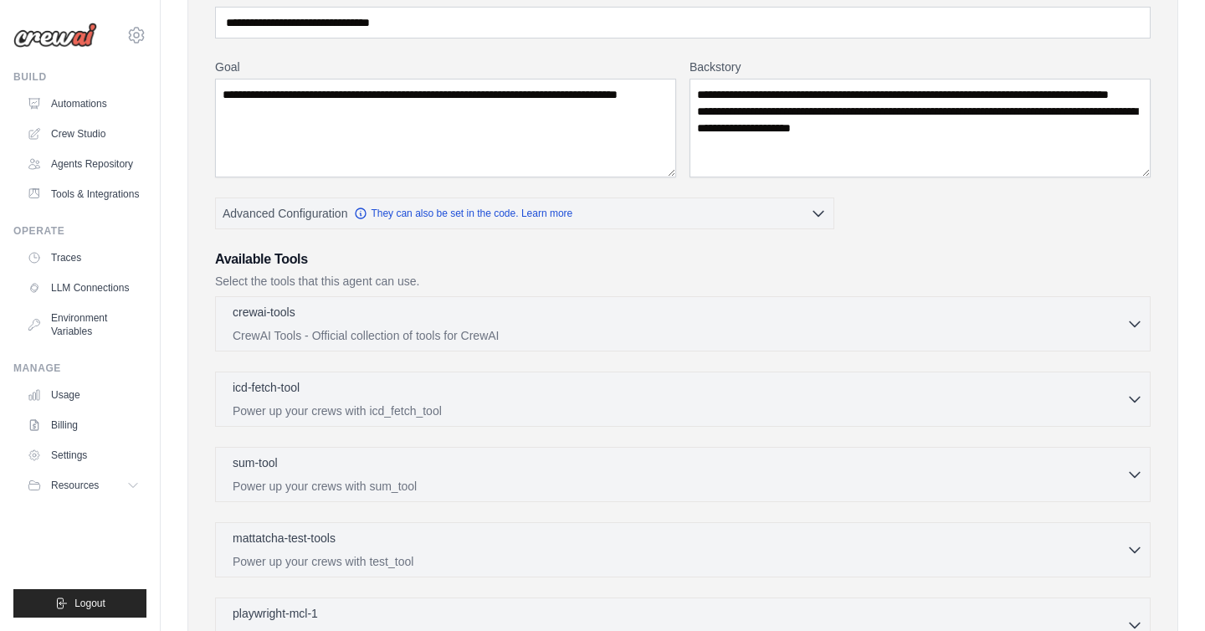
scroll to position [228, 0]
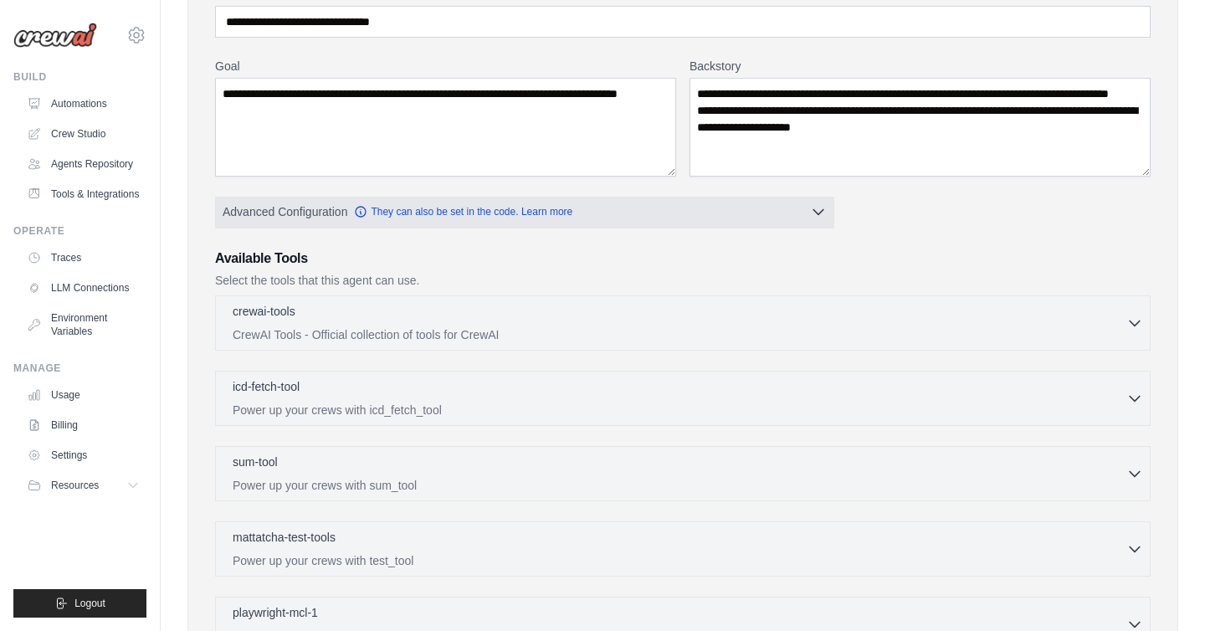
click at [825, 213] on icon "button" at bounding box center [818, 211] width 17 height 17
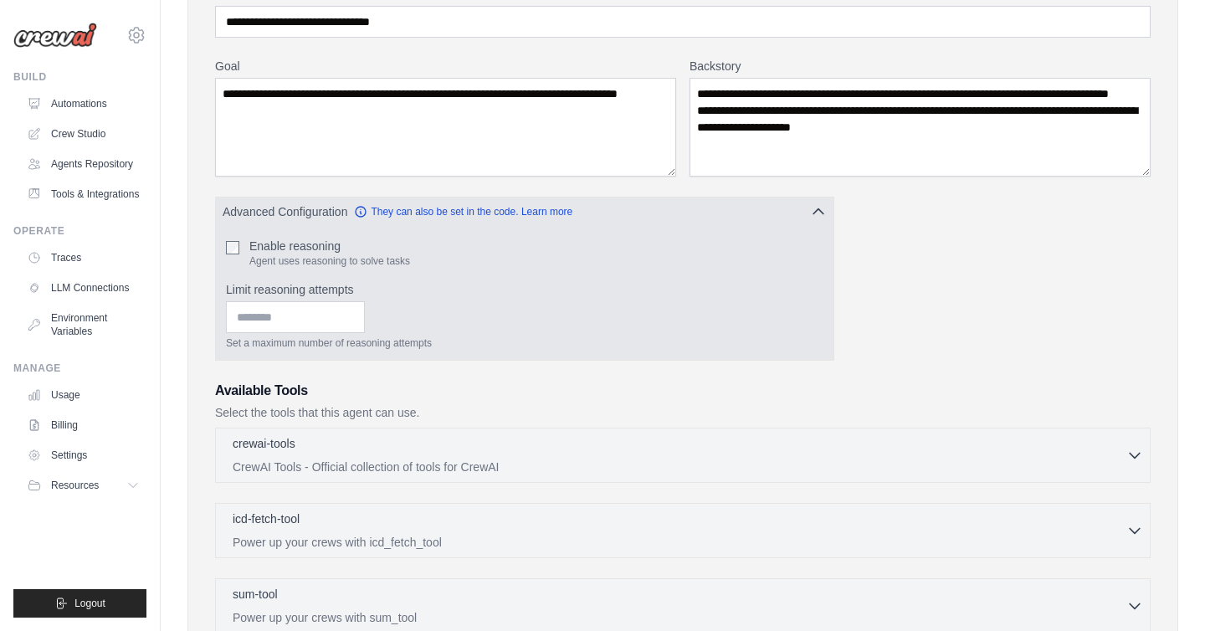
click at [813, 213] on icon "button" at bounding box center [818, 211] width 10 height 5
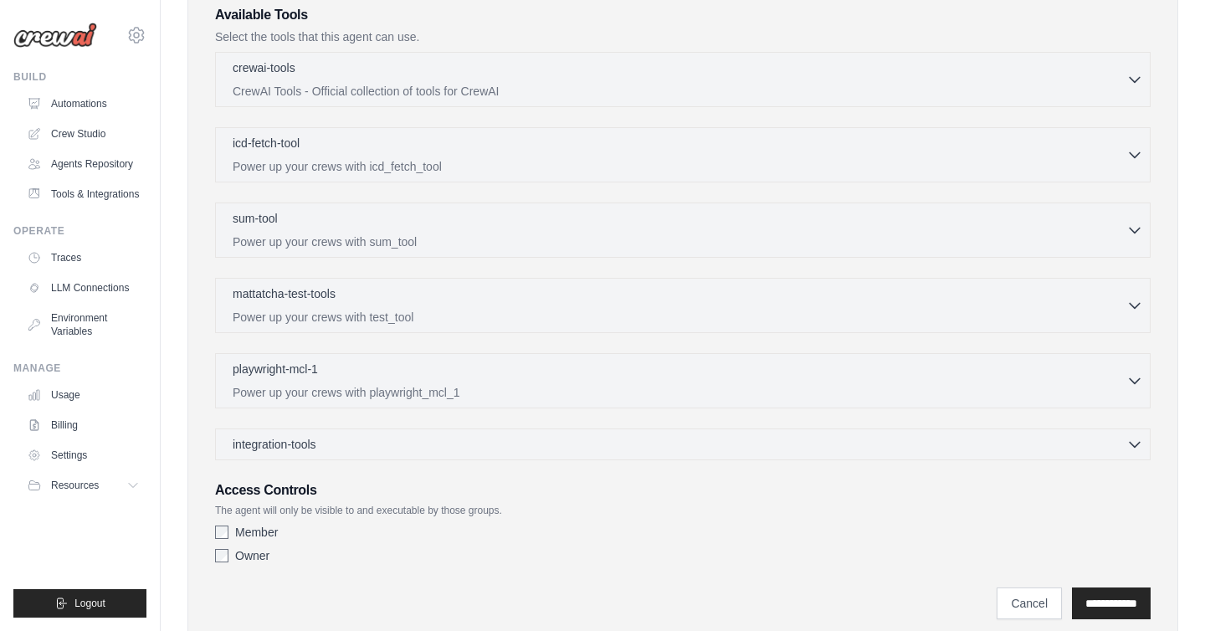
scroll to position [527, 0]
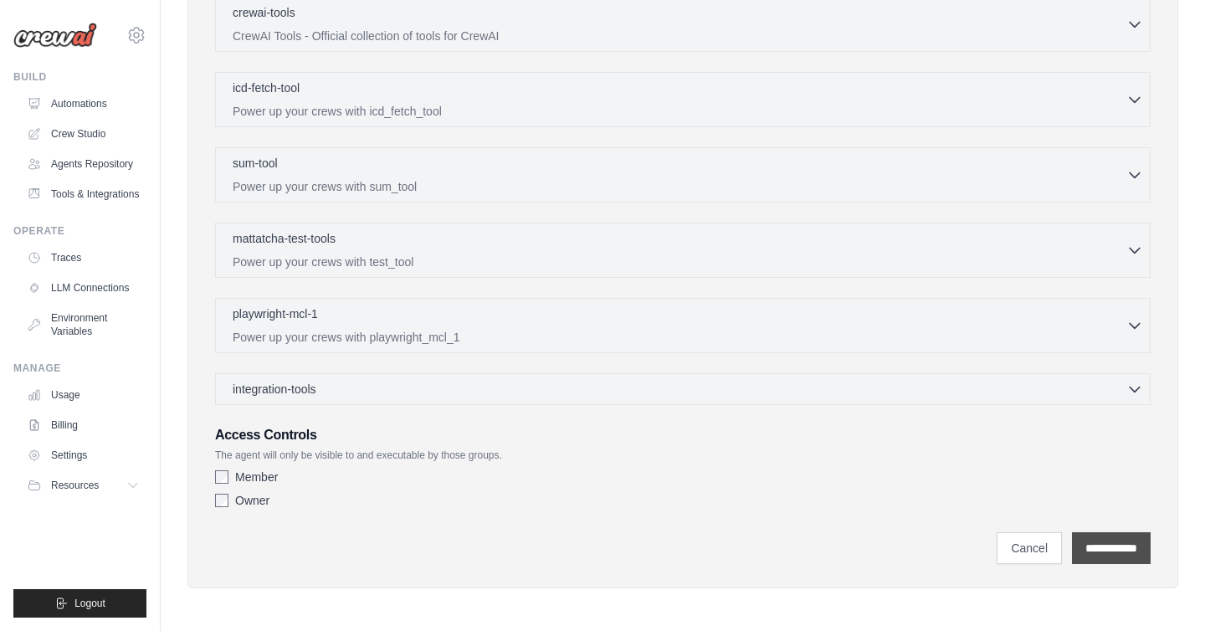
click at [1115, 542] on input "**********" at bounding box center [1111, 548] width 79 height 32
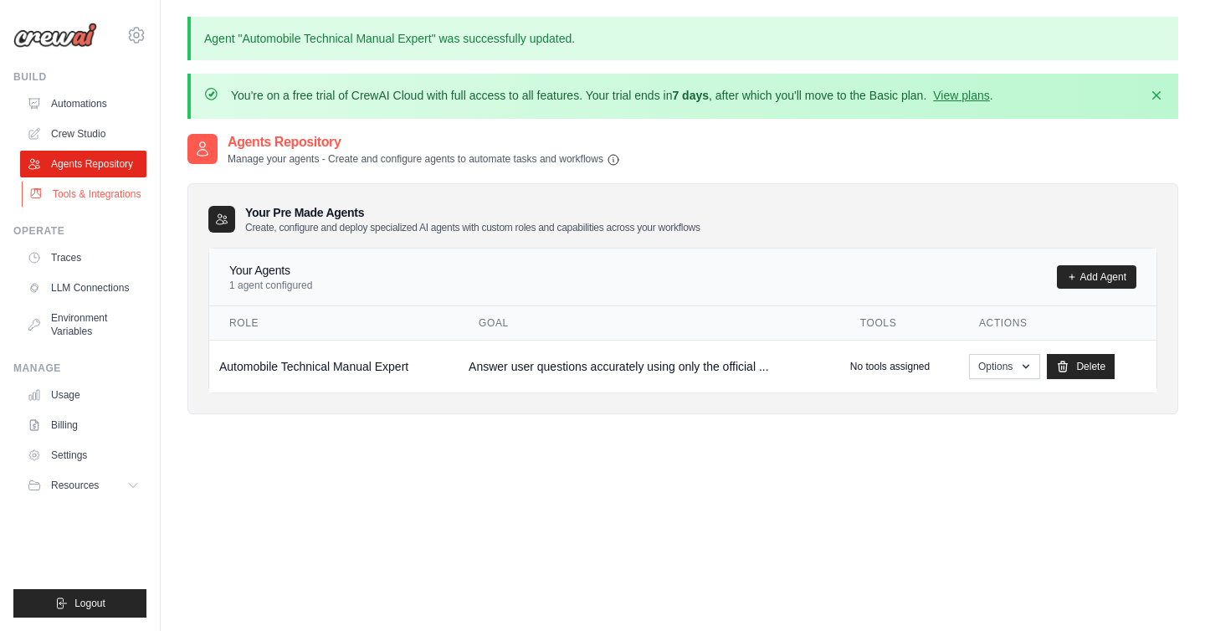
click at [88, 194] on link "Tools & Integrations" at bounding box center [85, 194] width 126 height 27
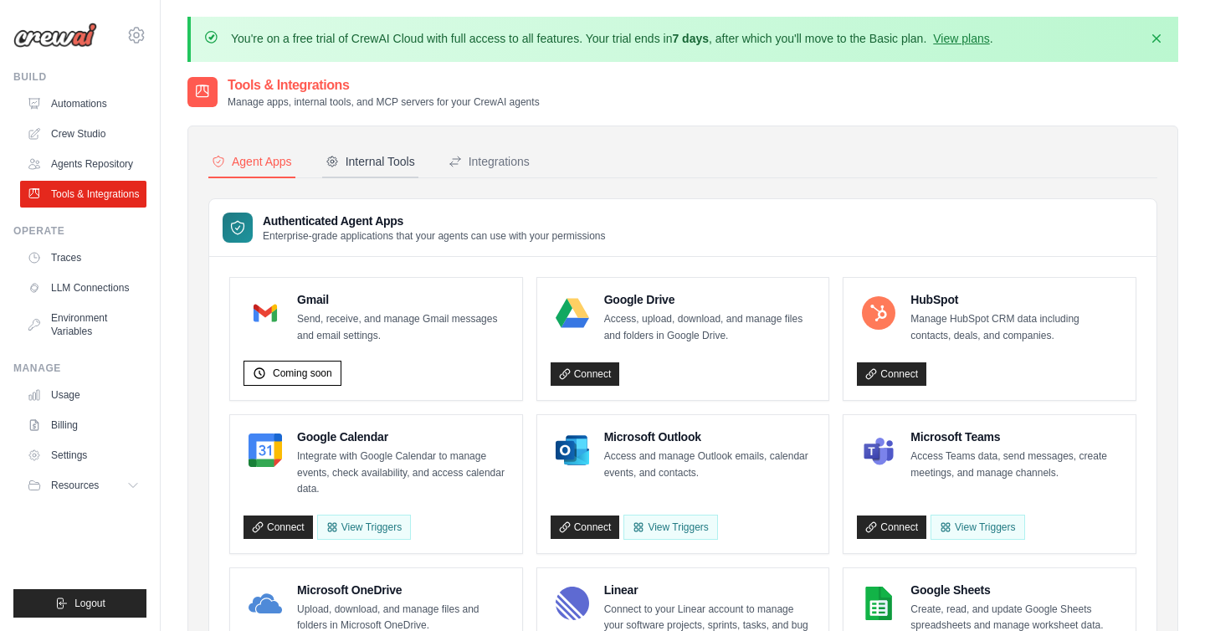
click at [373, 151] on button "Internal Tools" at bounding box center [370, 162] width 96 height 32
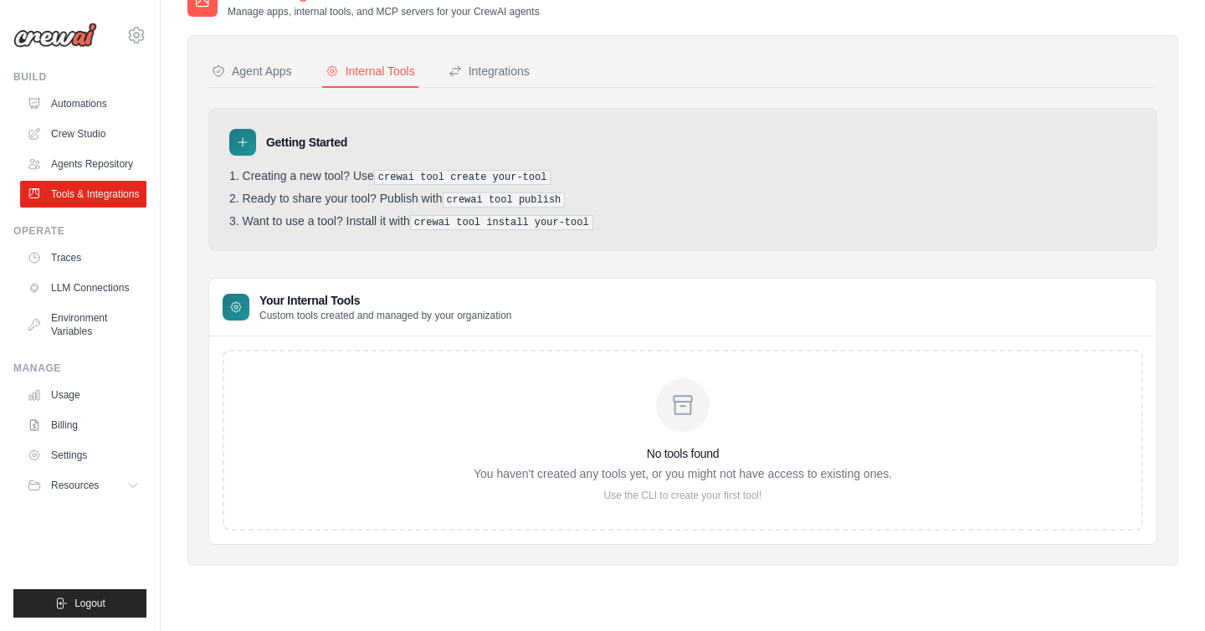
scroll to position [91, 0]
click at [691, 402] on icon at bounding box center [683, 404] width 18 height 18
click at [320, 148] on h3 "Getting Started" at bounding box center [306, 141] width 81 height 17
click at [484, 65] on div "Integrations" at bounding box center [488, 70] width 81 height 17
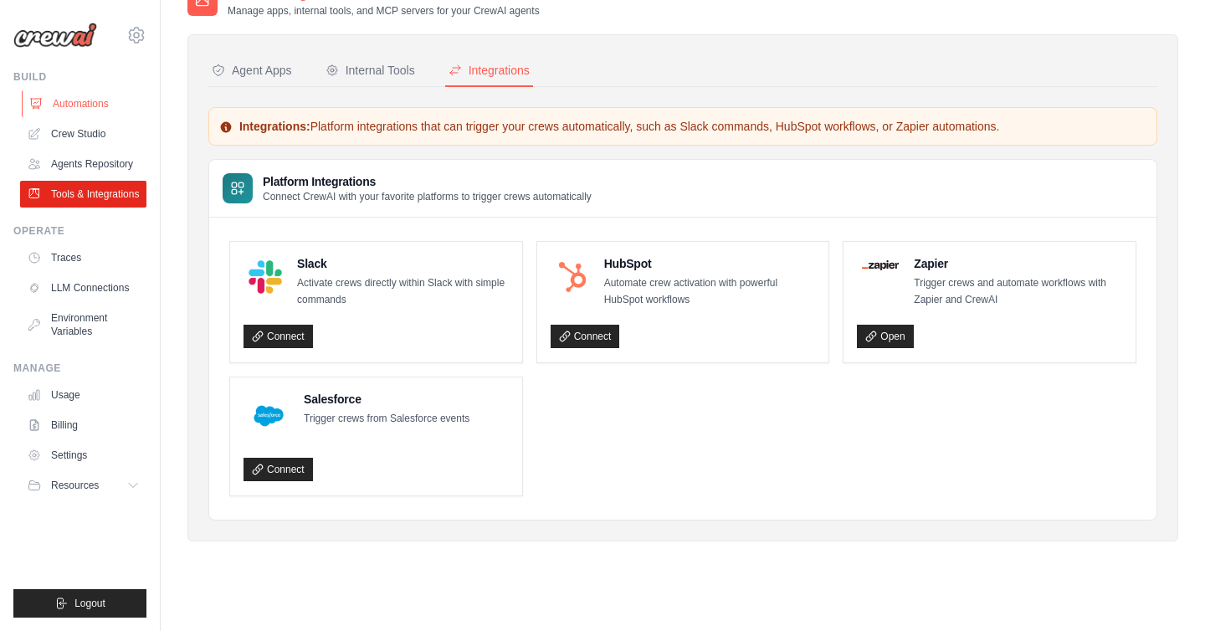
click at [74, 108] on link "Automations" at bounding box center [85, 103] width 126 height 27
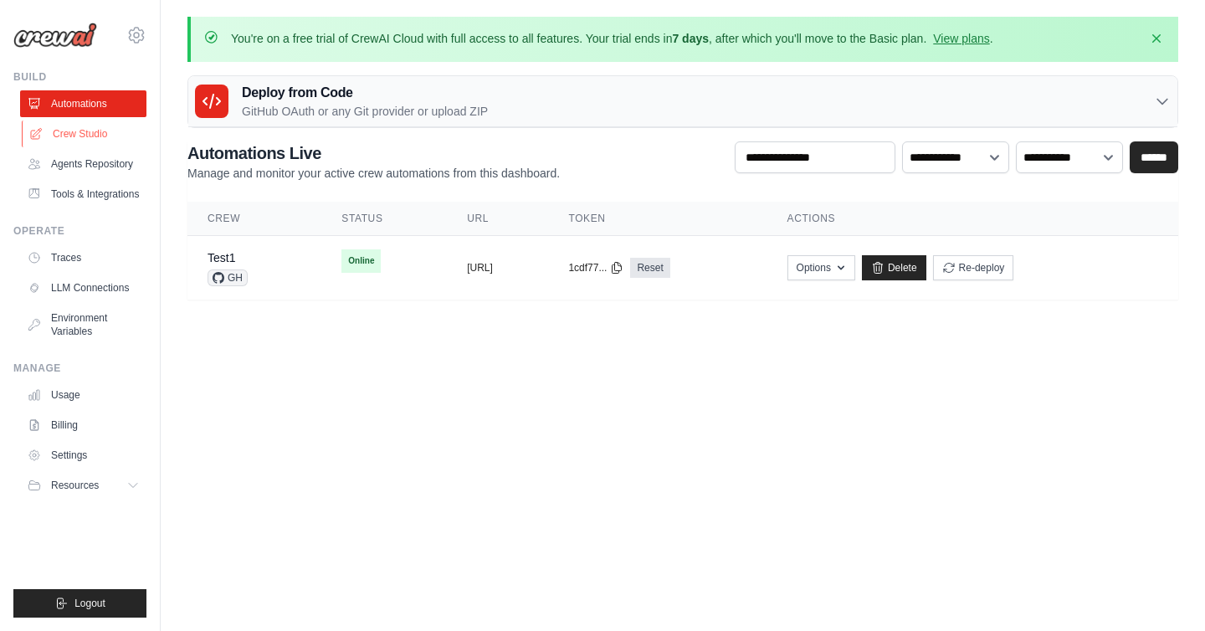
click at [91, 133] on link "Crew Studio" at bounding box center [85, 133] width 126 height 27
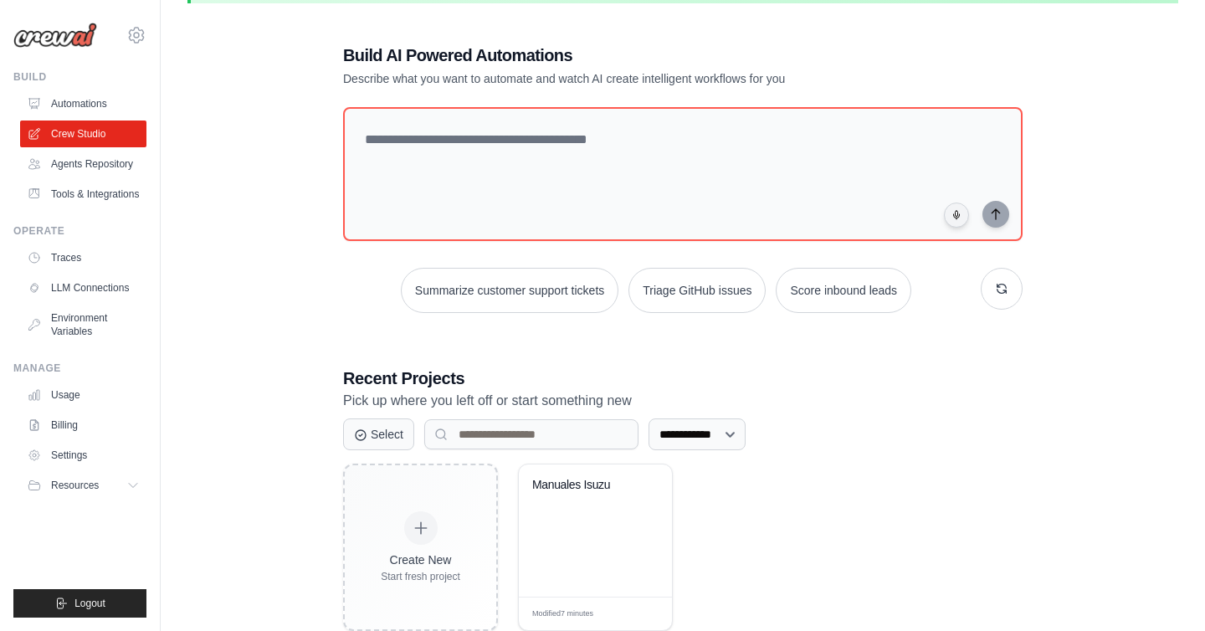
scroll to position [100, 0]
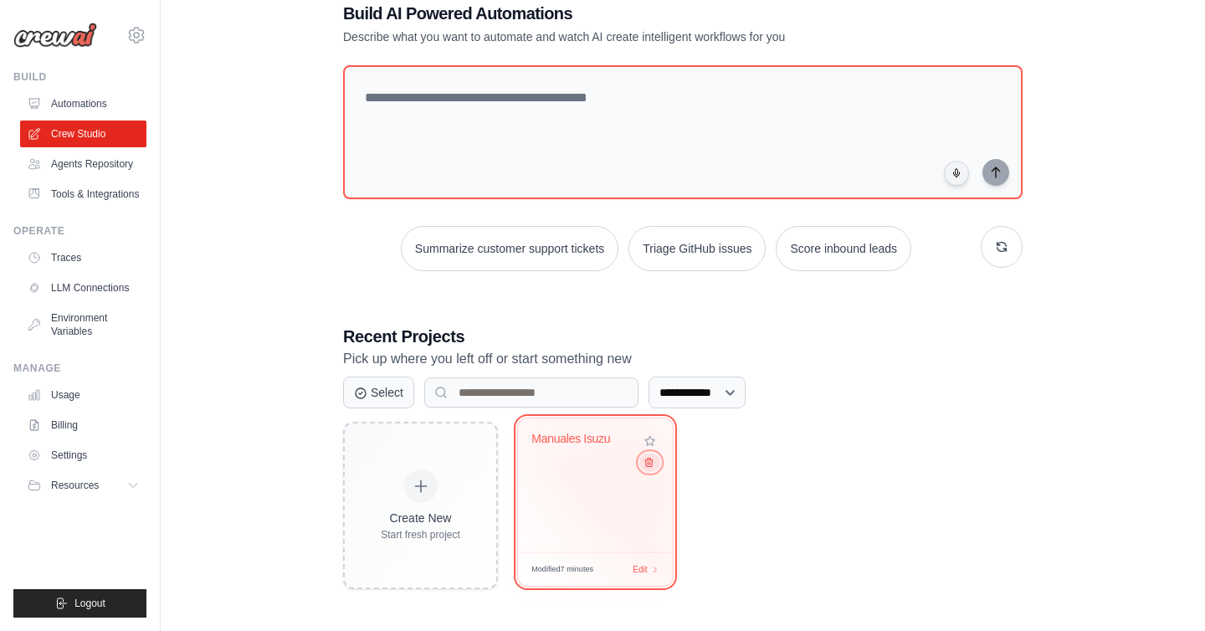
click at [647, 464] on icon at bounding box center [649, 463] width 8 height 8
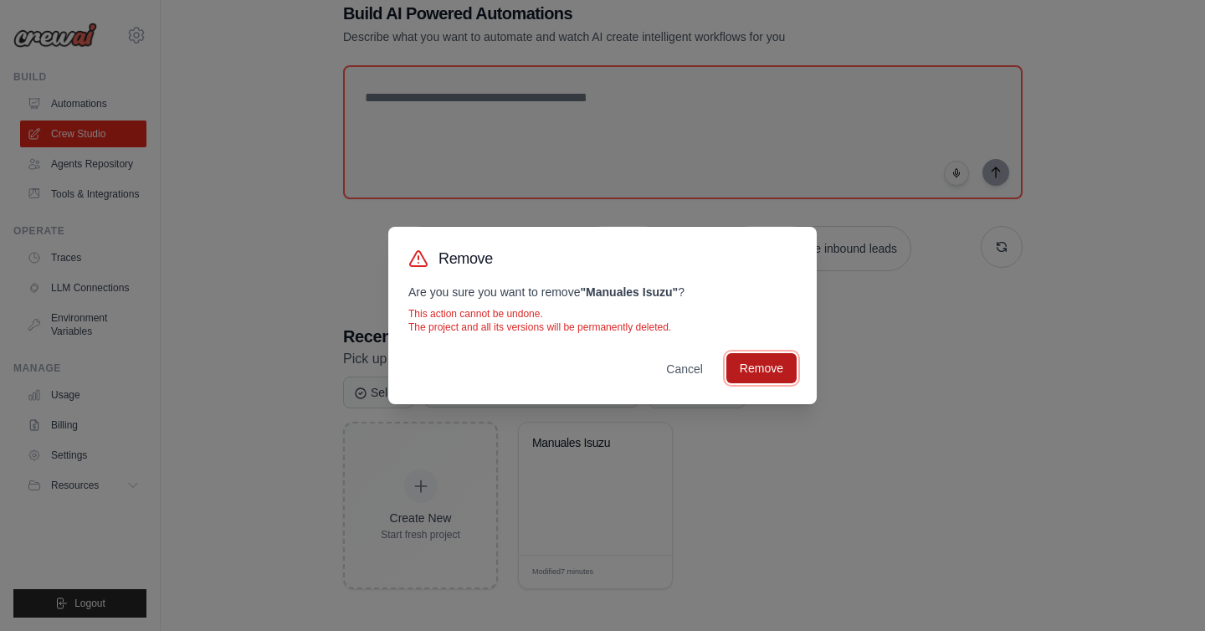
click at [766, 375] on button "Remove" at bounding box center [761, 368] width 70 height 30
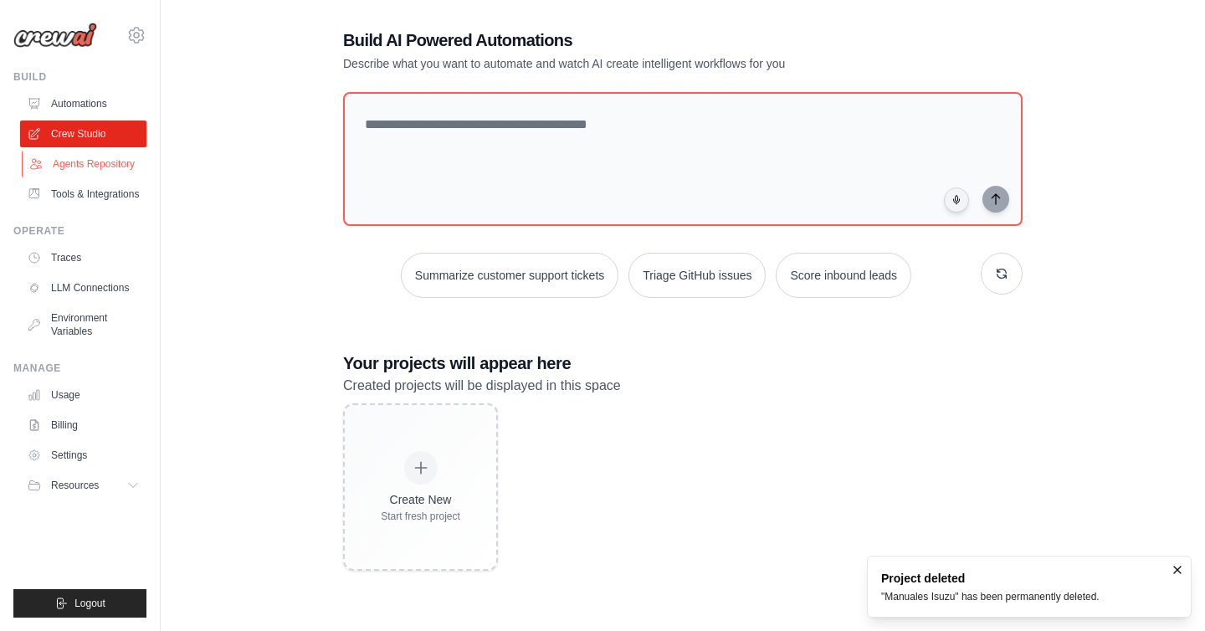
click at [94, 160] on link "Agents Repository" at bounding box center [85, 164] width 126 height 27
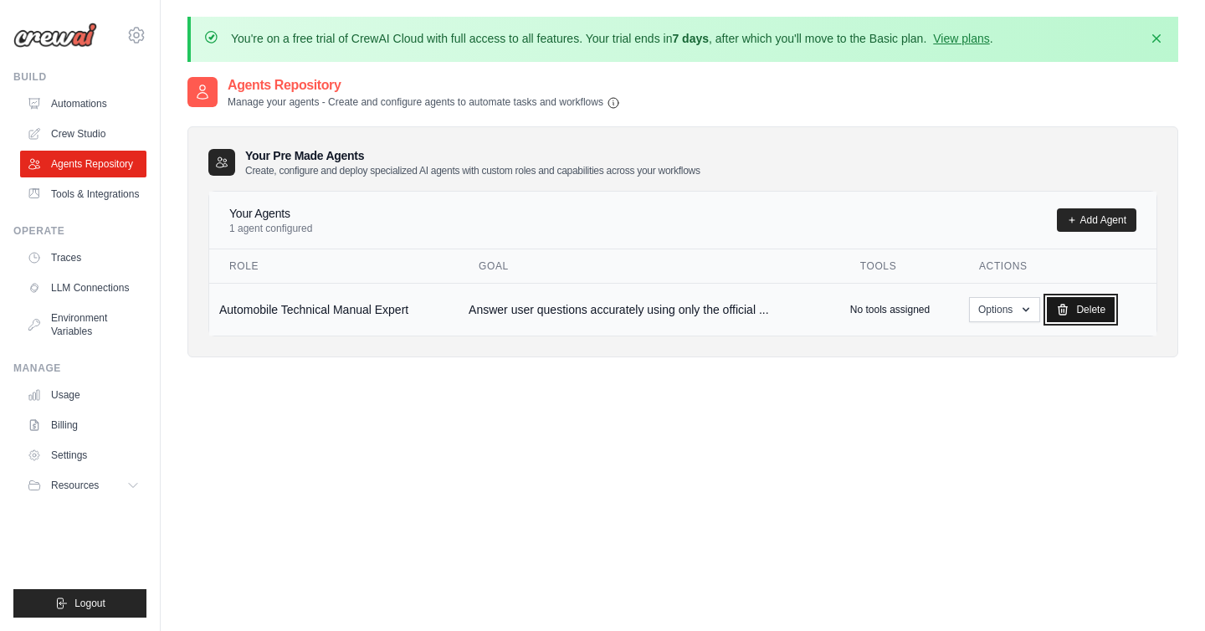
click at [1075, 310] on link "Delete" at bounding box center [1081, 309] width 68 height 25
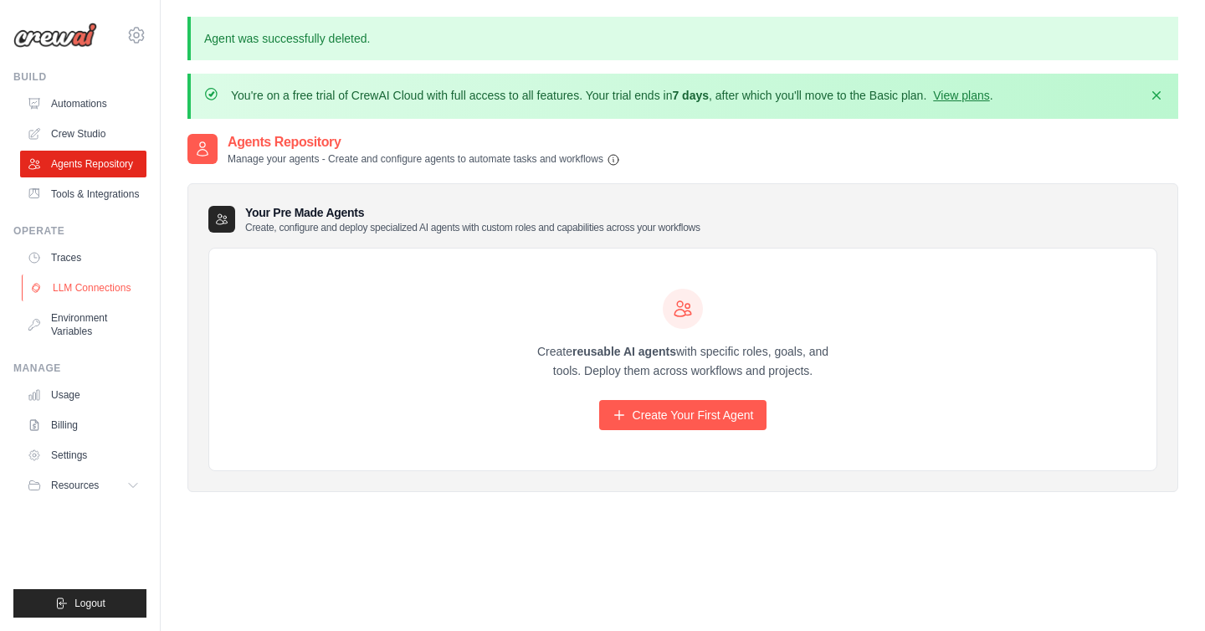
click at [67, 286] on link "LLM Connections" at bounding box center [85, 287] width 126 height 27
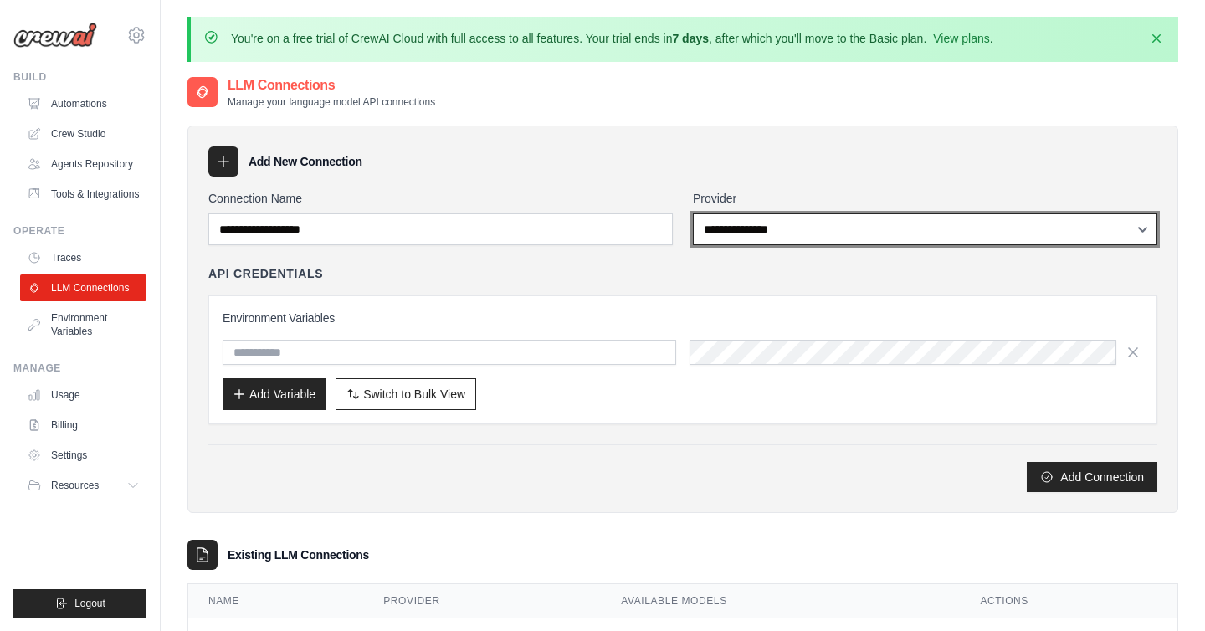
click at [744, 237] on select "**********" at bounding box center [925, 229] width 464 height 32
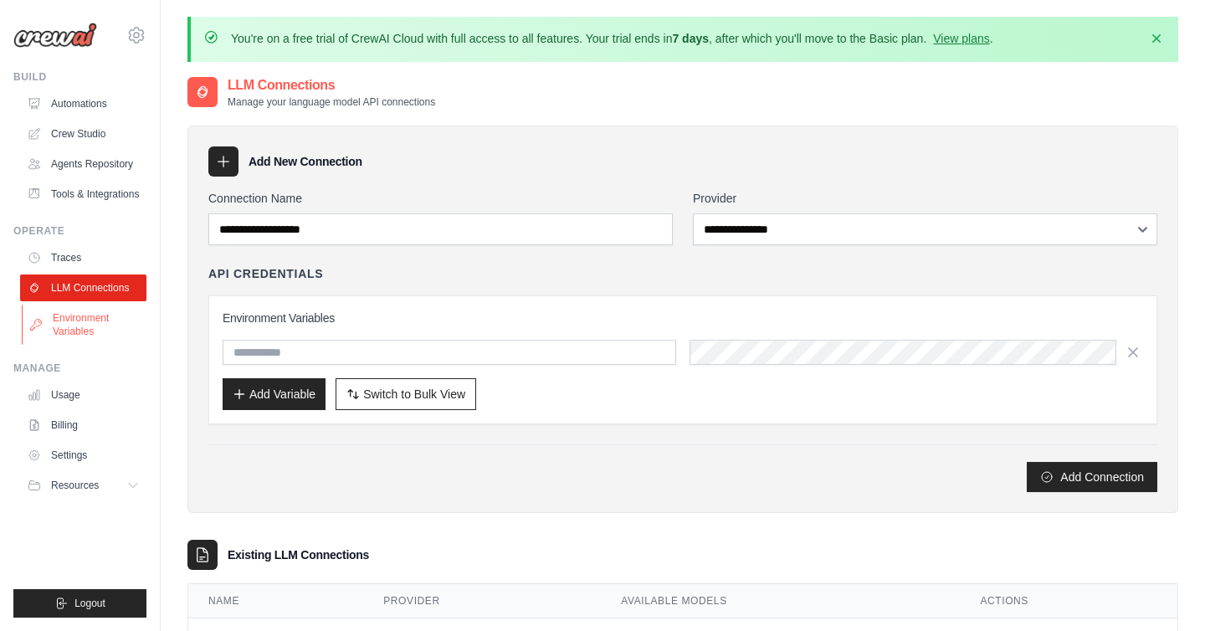
click at [78, 330] on link "Environment Variables" at bounding box center [85, 325] width 126 height 40
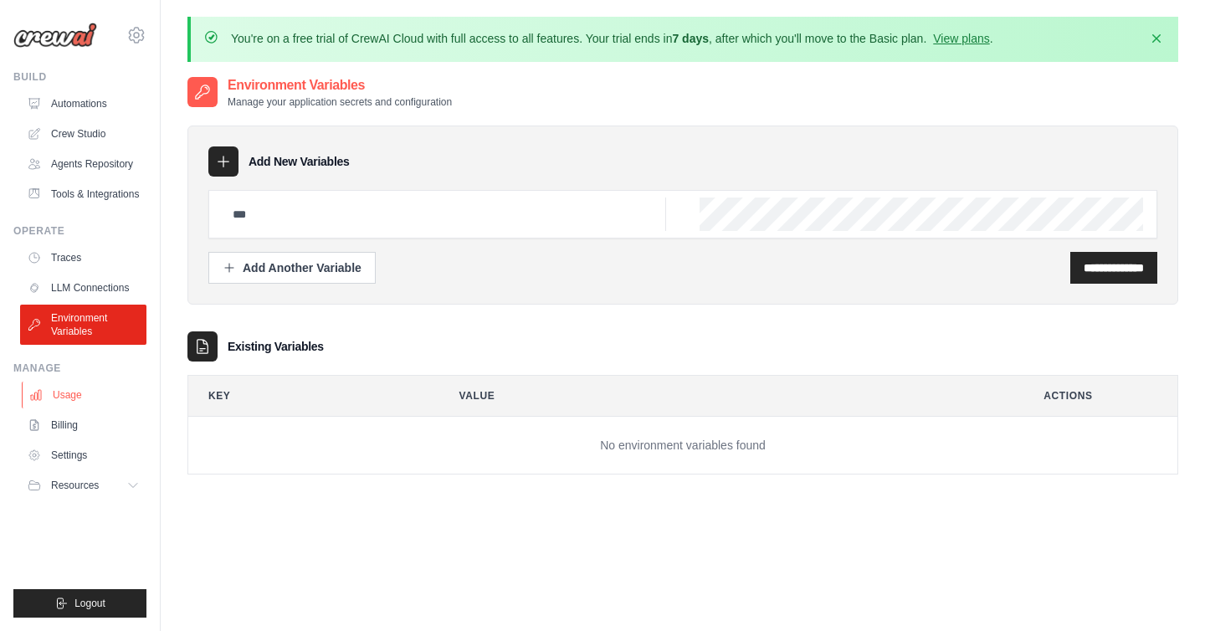
click at [65, 391] on link "Usage" at bounding box center [85, 395] width 126 height 27
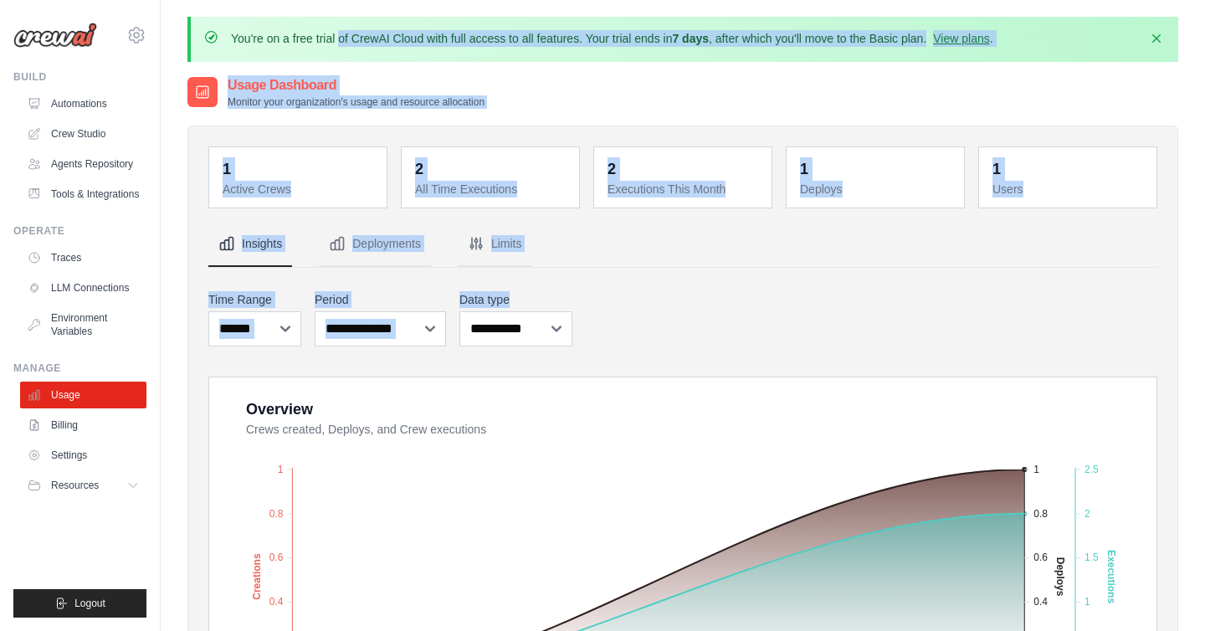
drag, startPoint x: 698, startPoint y: 83, endPoint x: 723, endPoint y: -6, distance: 92.2
click at [723, 0] on html "[EMAIL_ADDRESS][DOMAIN_NAME] Settings Build Automations Resources" at bounding box center [602, 636] width 1205 height 1272
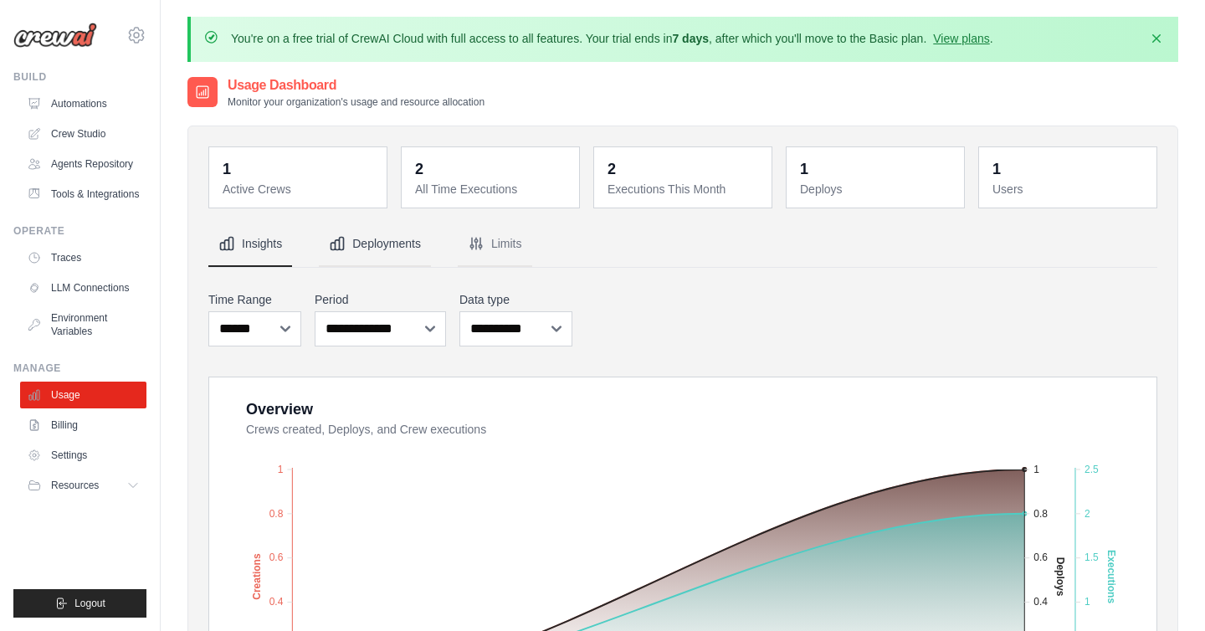
click at [381, 246] on button "Deployments" at bounding box center [375, 244] width 112 height 45
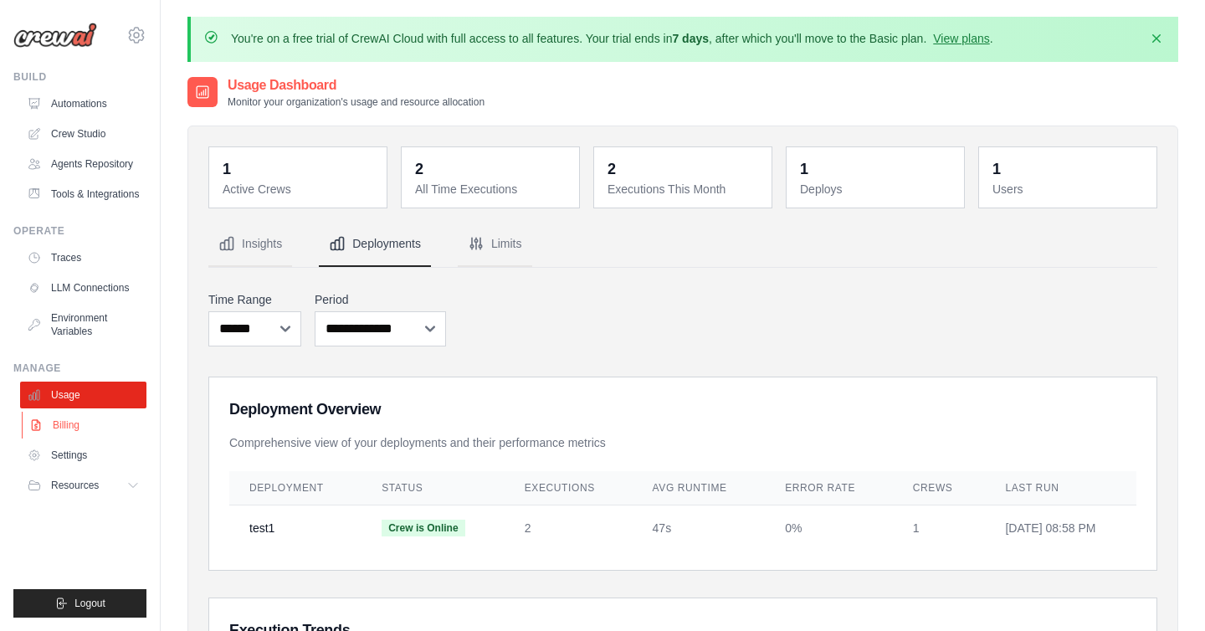
click at [75, 431] on link "Billing" at bounding box center [85, 425] width 126 height 27
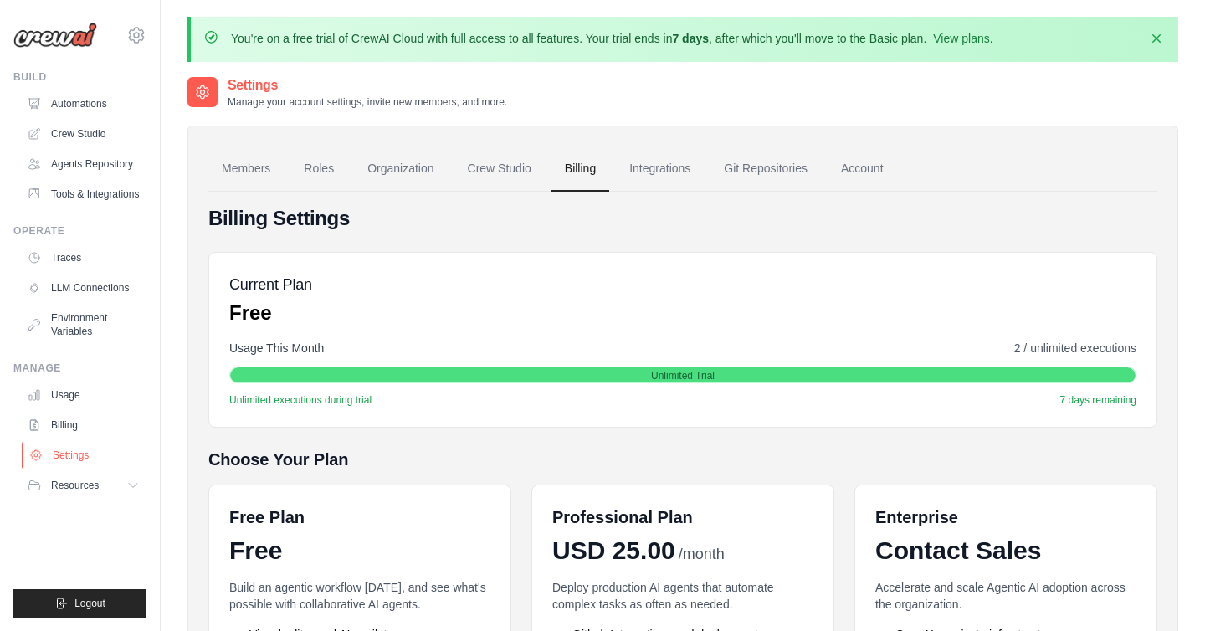
click at [73, 453] on link "Settings" at bounding box center [85, 455] width 126 height 27
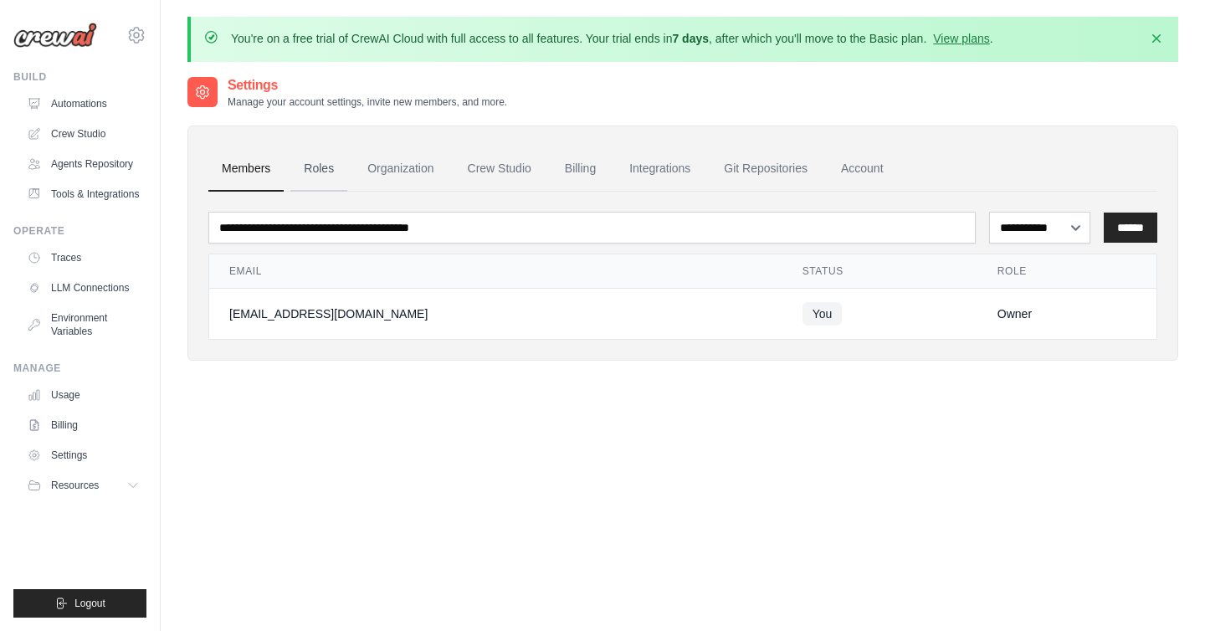
click at [331, 164] on link "Roles" at bounding box center [318, 168] width 57 height 45
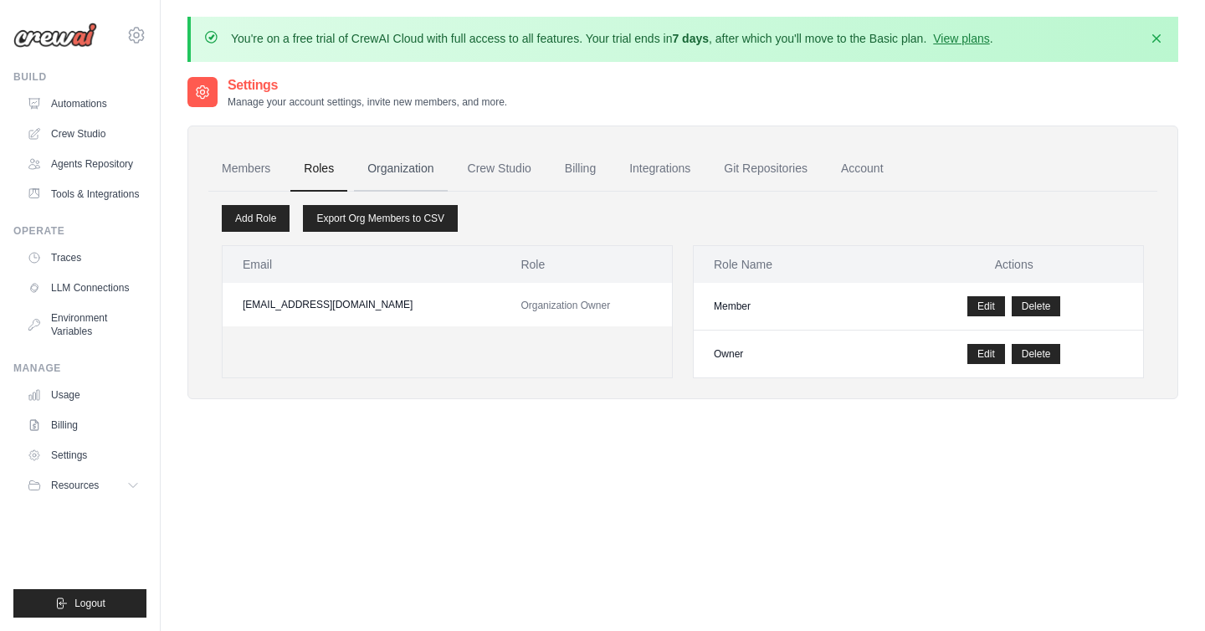
click at [403, 166] on link "Organization" at bounding box center [400, 168] width 93 height 45
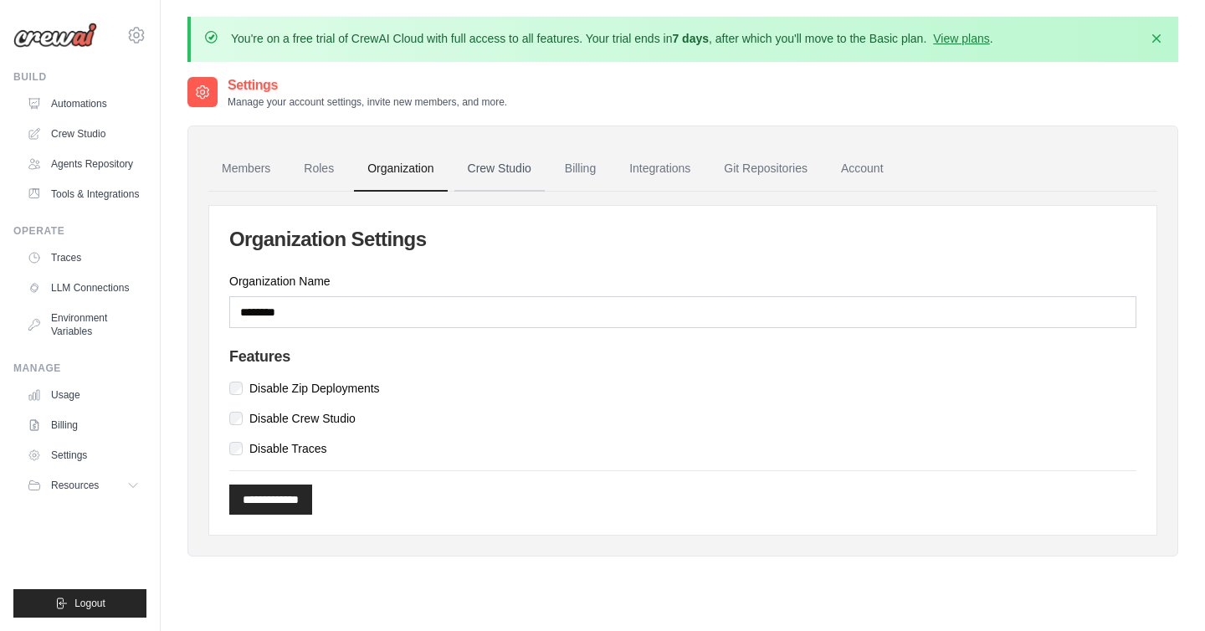
click at [502, 162] on link "Crew Studio" at bounding box center [499, 168] width 90 height 45
